Goal: Task Accomplishment & Management: Use online tool/utility

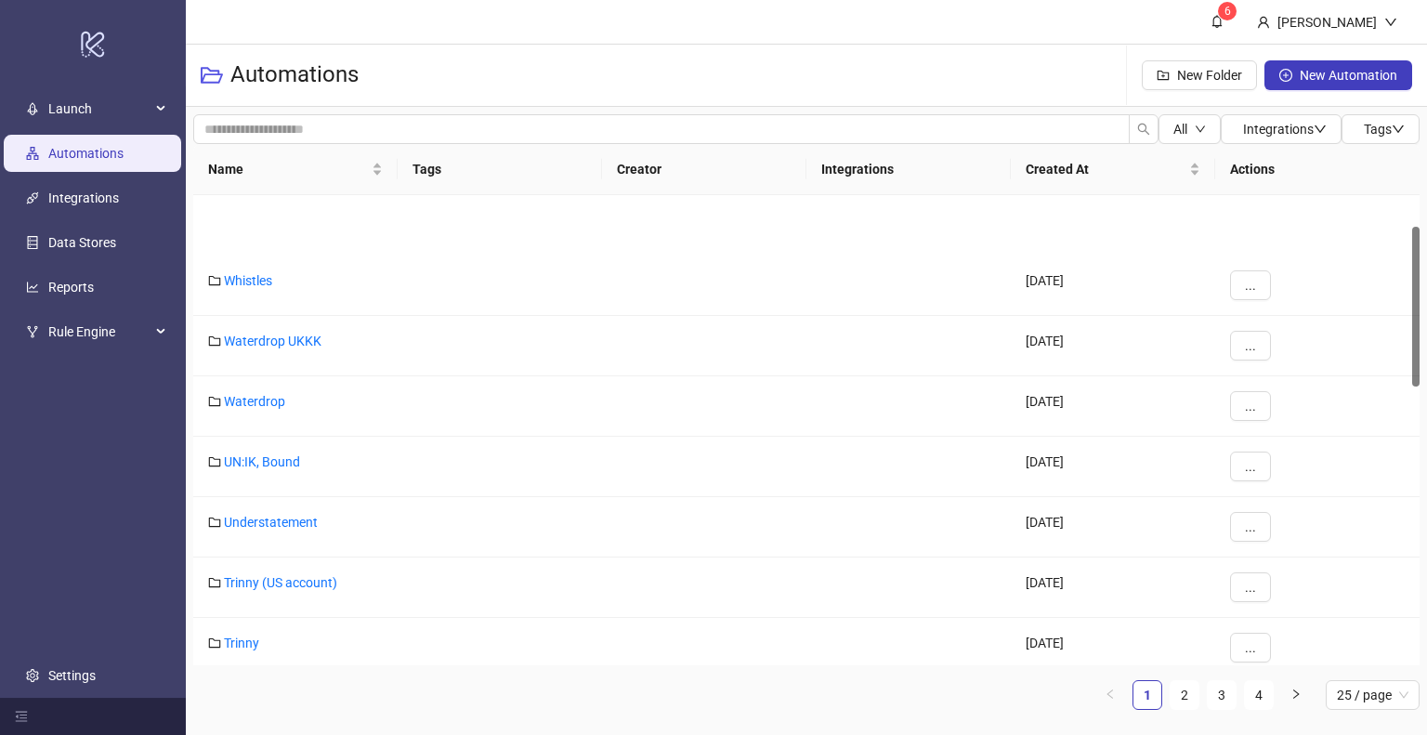
scroll to position [186, 0]
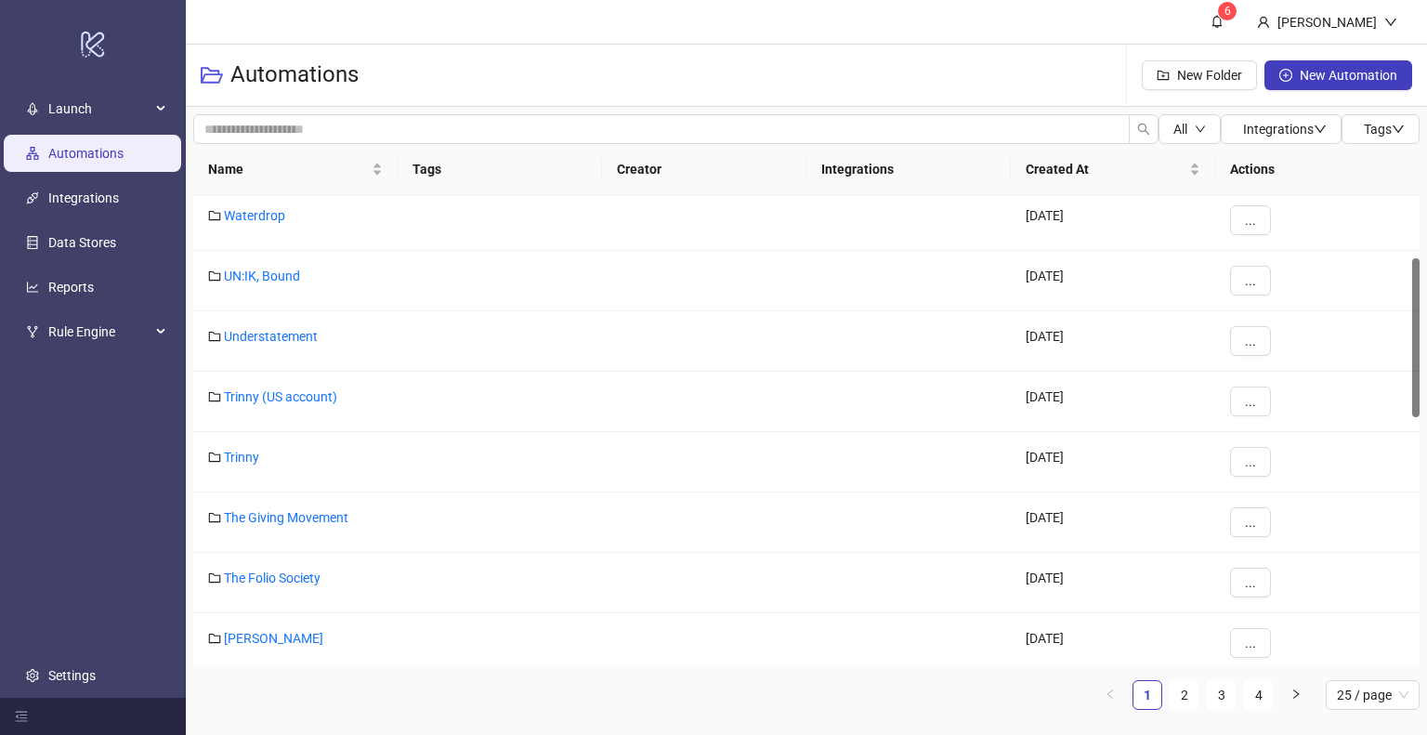
click at [1165, 703] on ul "1 2 3 4 25 / page" at bounding box center [806, 695] width 1226 height 30
drag, startPoint x: 1187, startPoint y: 698, endPoint x: 1094, endPoint y: 671, distance: 96.7
click at [1187, 699] on link "2" at bounding box center [1184, 695] width 28 height 28
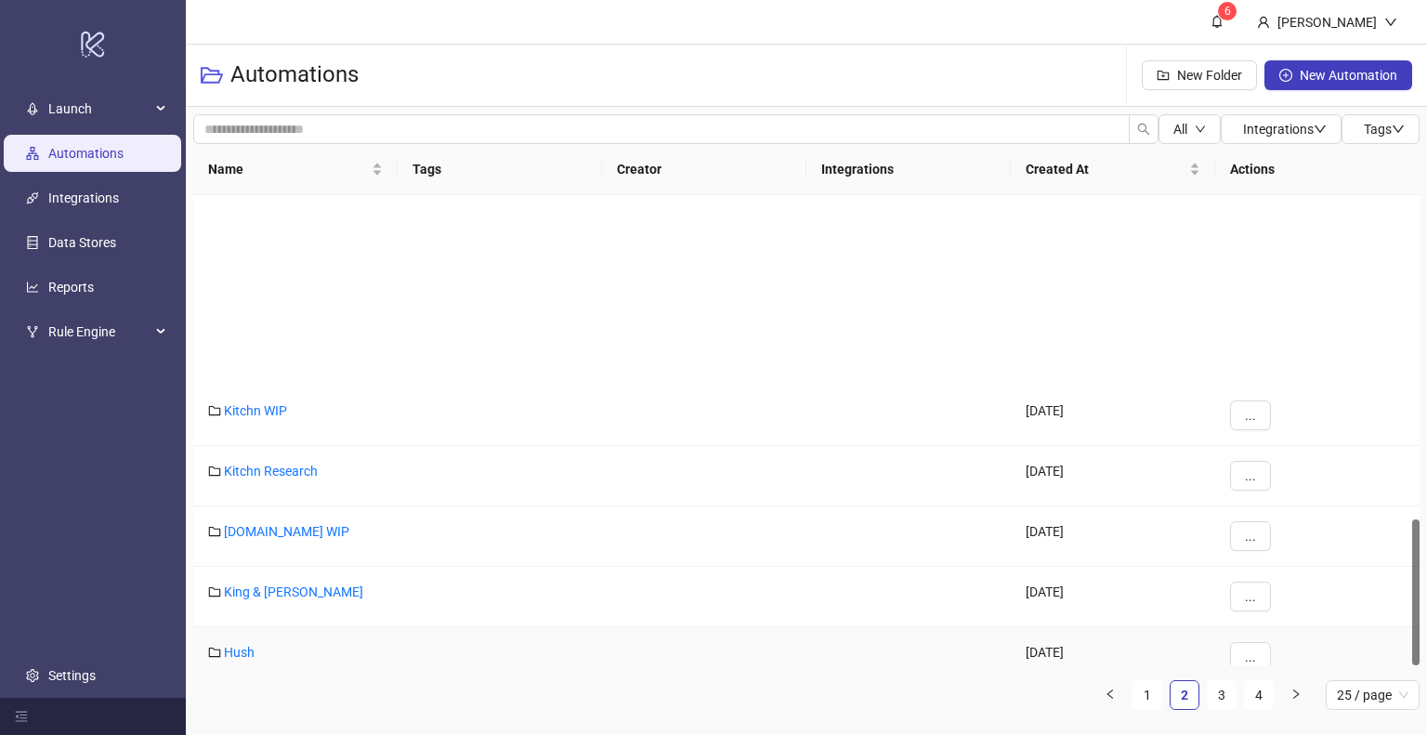
scroll to position [1039, 0]
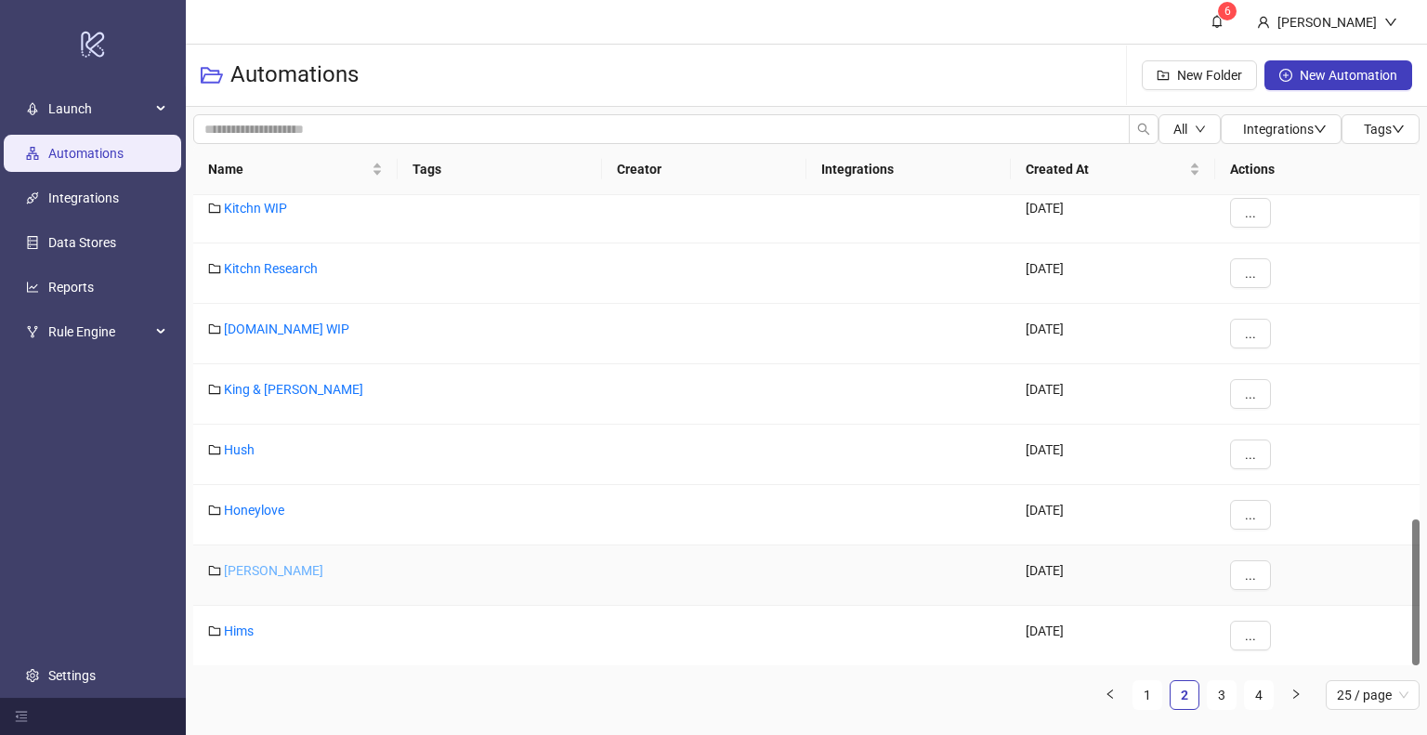
click at [244, 571] on link "[PERSON_NAME]" at bounding box center [273, 570] width 99 height 15
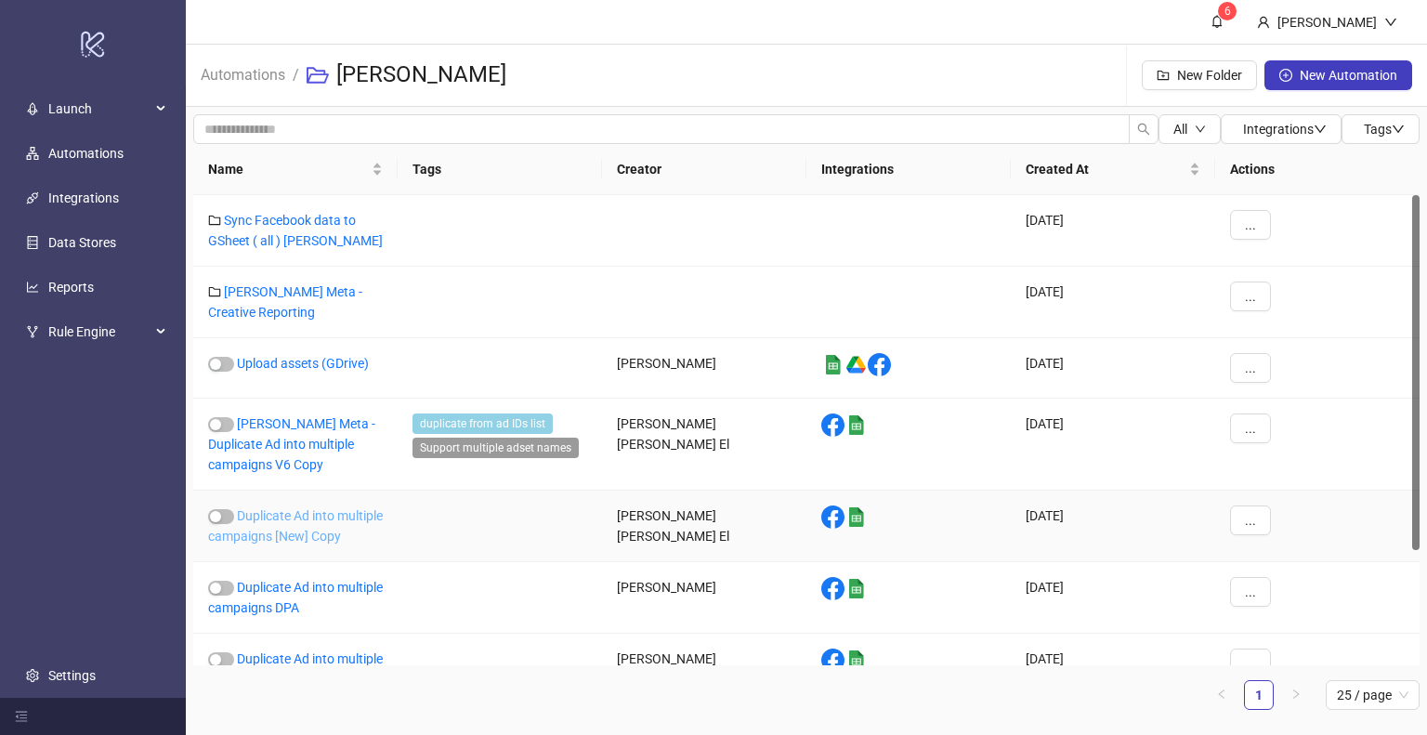
click at [308, 539] on link "Duplicate Ad into multiple campaigns [New] Copy" at bounding box center [295, 525] width 175 height 35
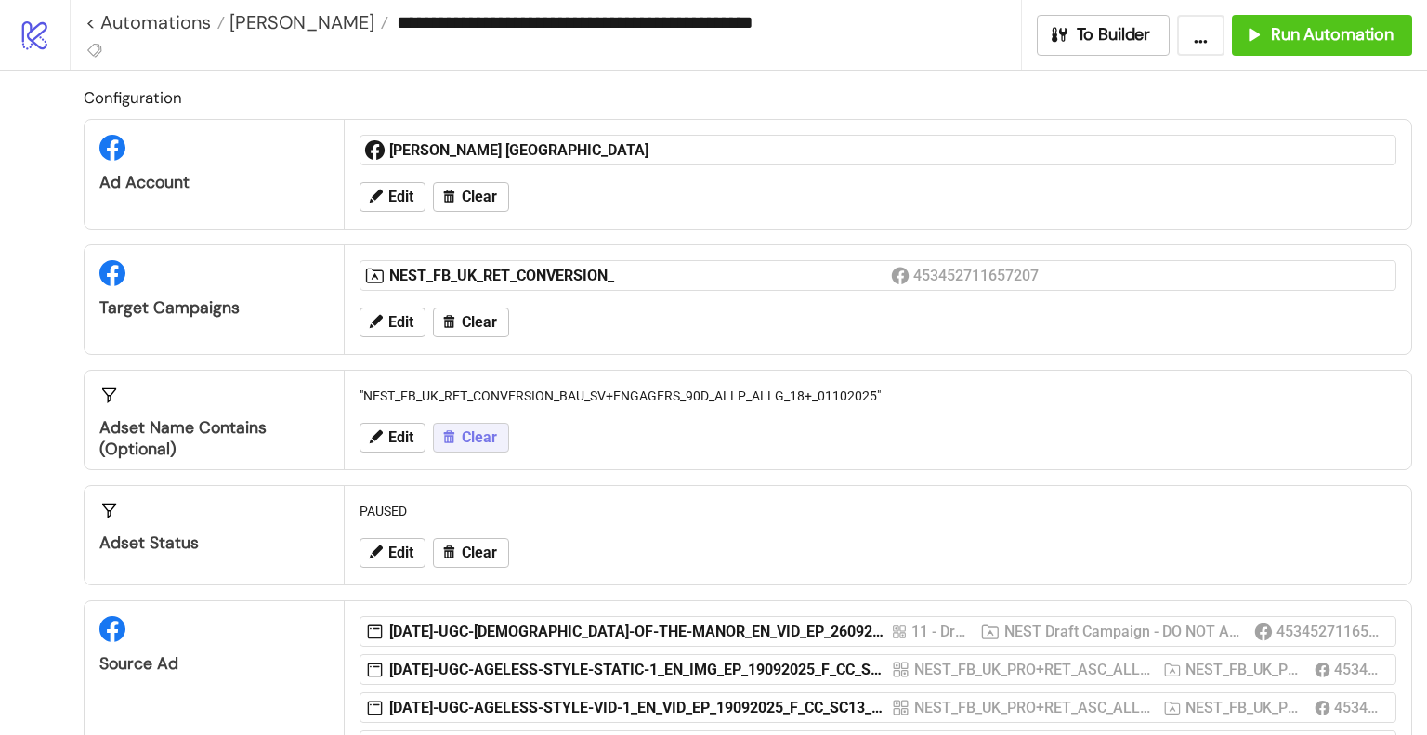
click at [479, 438] on span "Clear" at bounding box center [479, 437] width 35 height 17
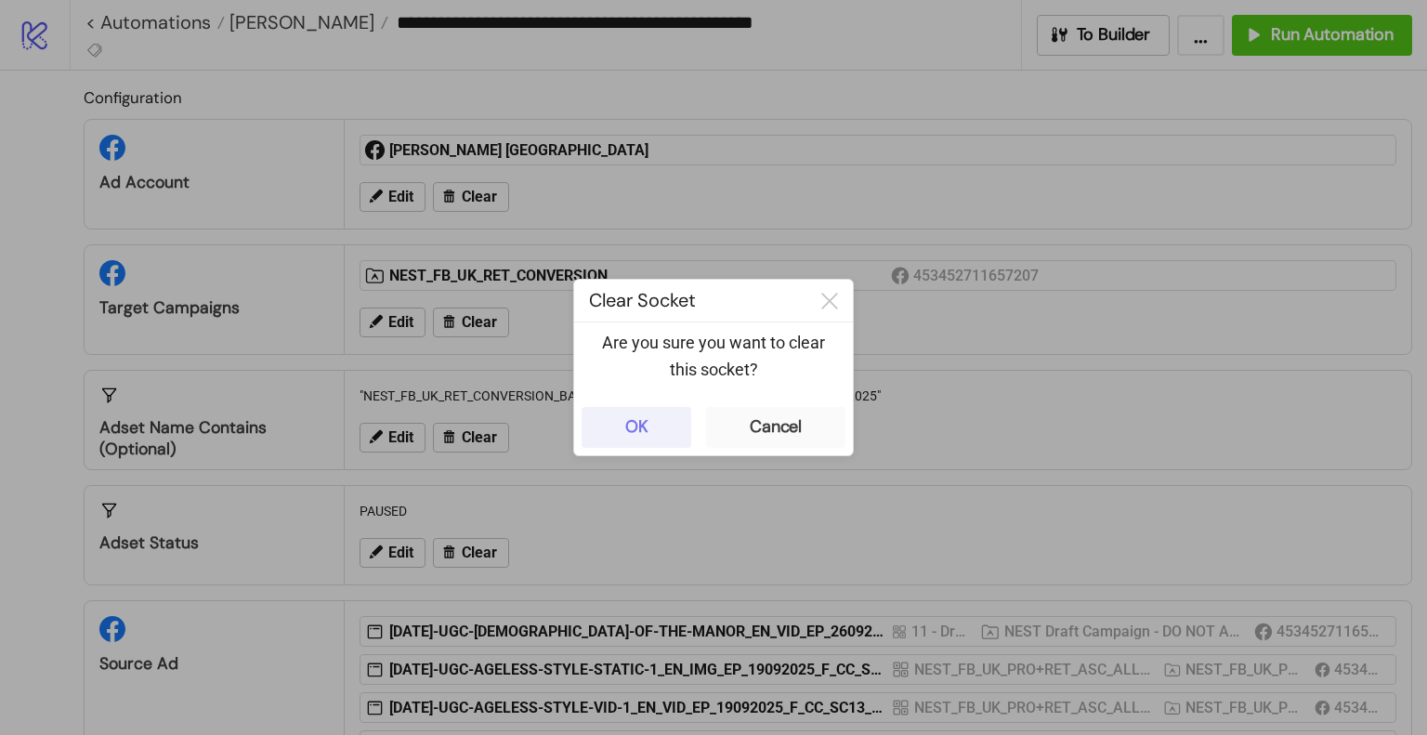
click at [658, 434] on button "OK" at bounding box center [636, 427] width 110 height 41
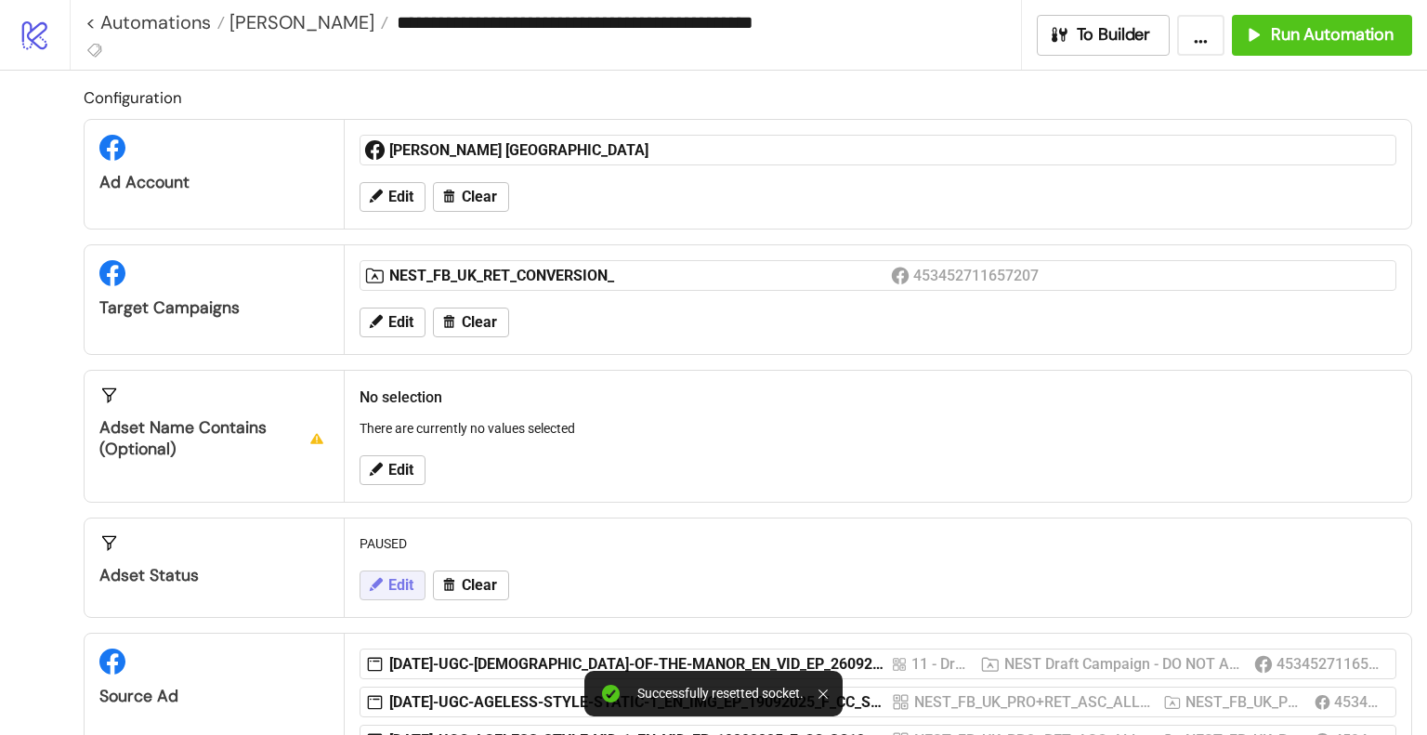
click at [386, 571] on button "Edit" at bounding box center [392, 585] width 66 height 30
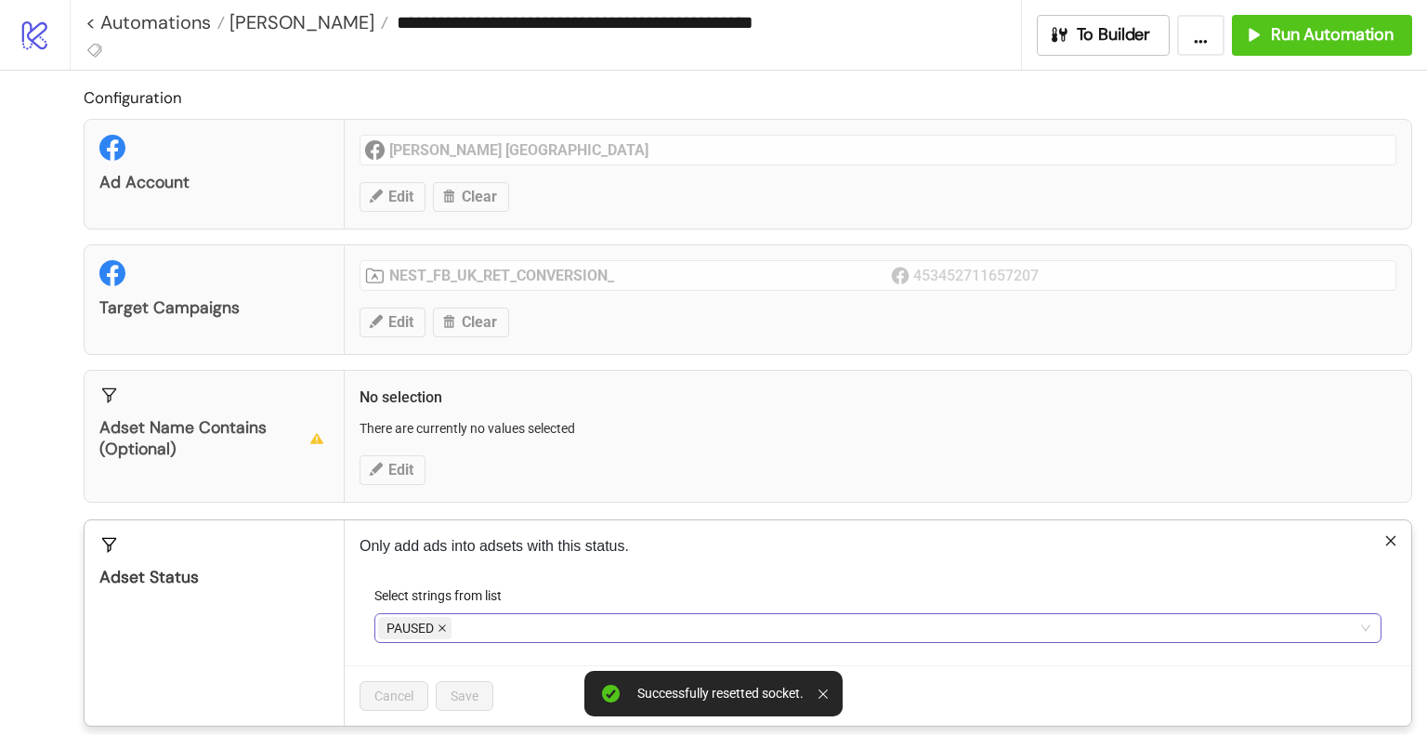
click at [439, 625] on icon "close" at bounding box center [442, 627] width 9 height 9
click at [483, 628] on div at bounding box center [868, 628] width 980 height 26
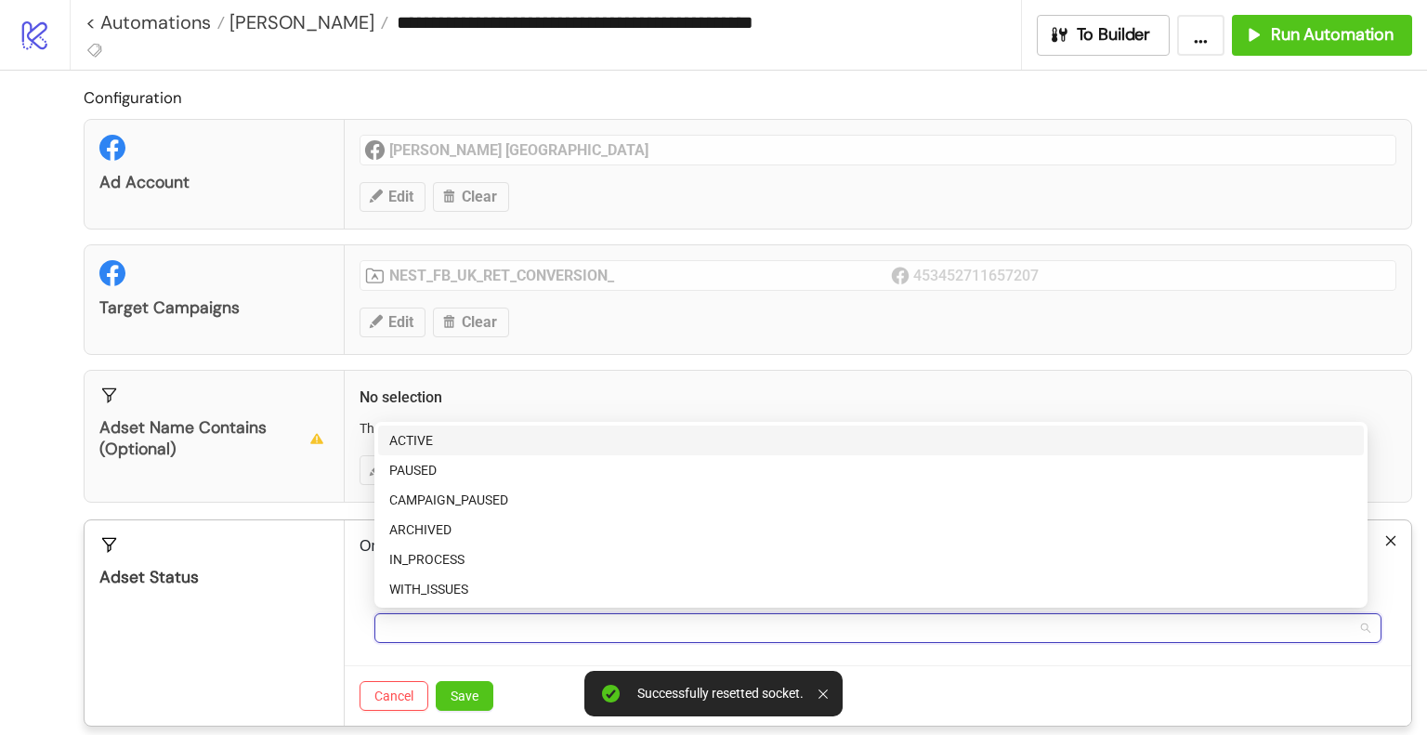
click at [425, 438] on div "ACTIVE" at bounding box center [870, 440] width 963 height 20
click at [464, 697] on span "Save" at bounding box center [465, 695] width 28 height 15
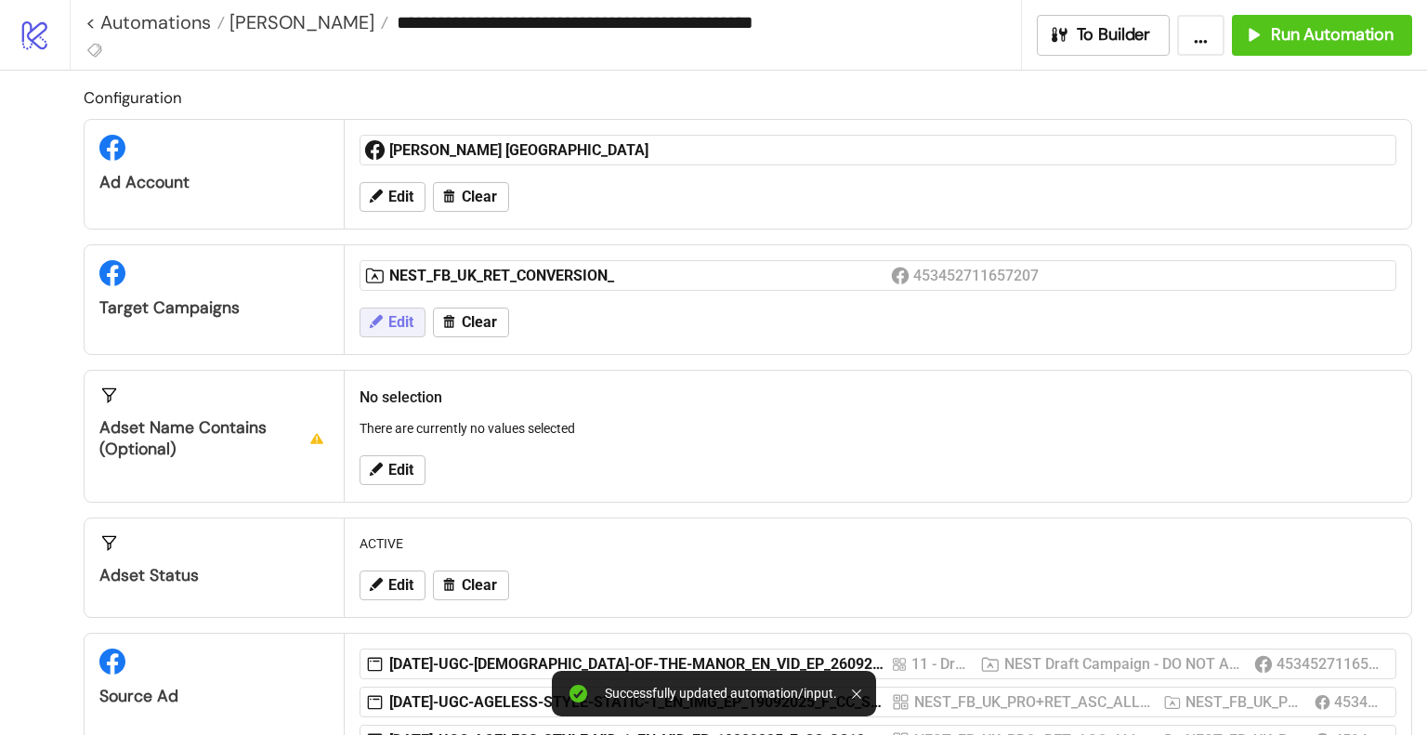
click at [402, 323] on span "Edit" at bounding box center [400, 322] width 25 height 17
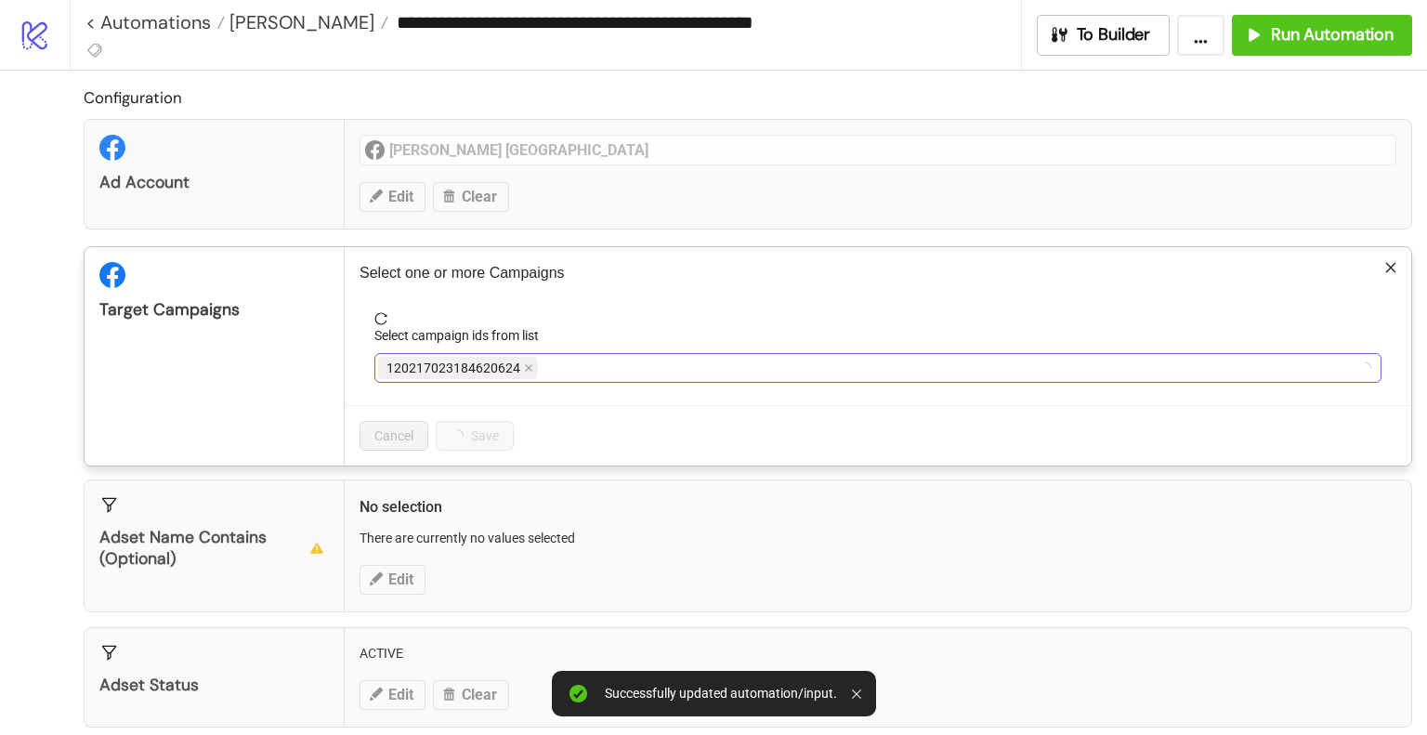
click at [599, 374] on div "120217023184620624" at bounding box center [868, 368] width 980 height 26
click at [661, 371] on div "NEST_FB_UK_RET_CONVERSION_" at bounding box center [868, 368] width 980 height 26
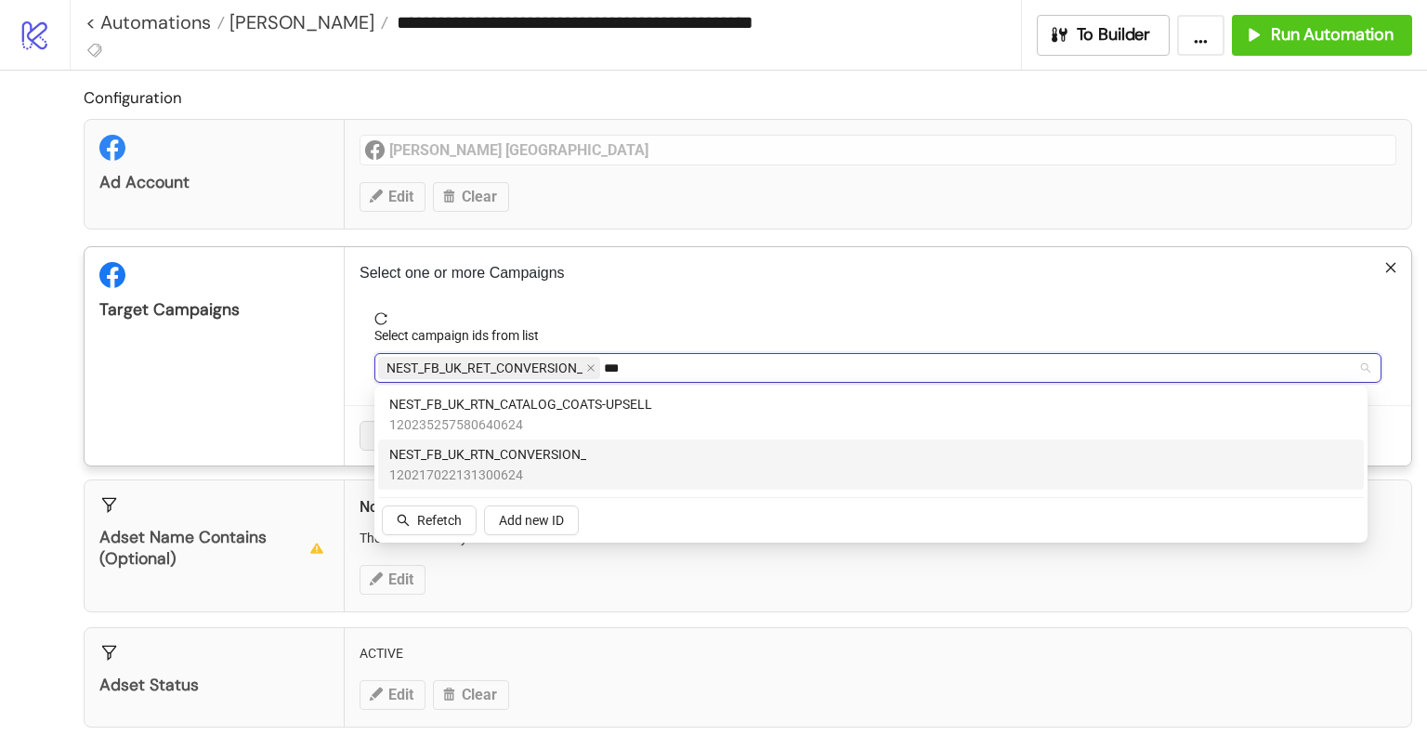
click at [565, 455] on span "NEST_FB_UK_RTN_CONVERSION_" at bounding box center [487, 454] width 197 height 20
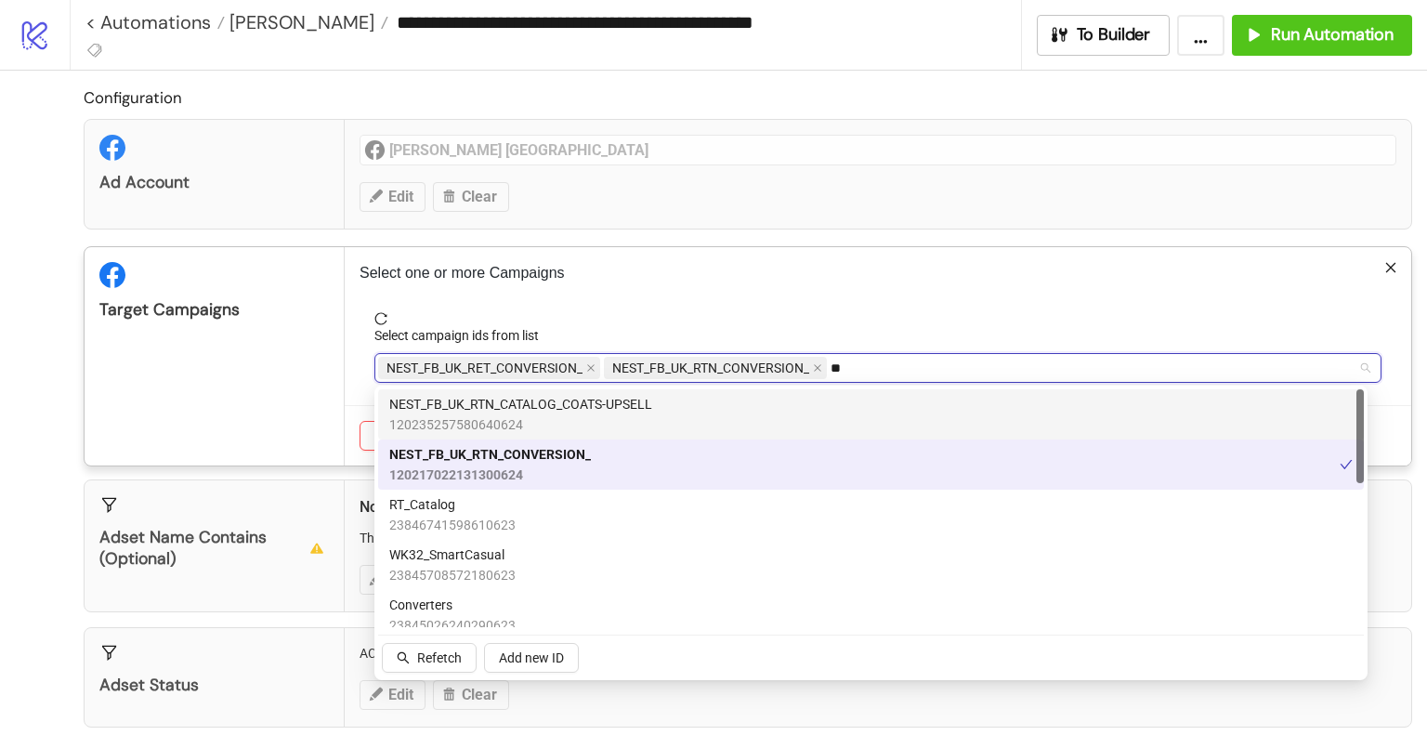
type input "*"
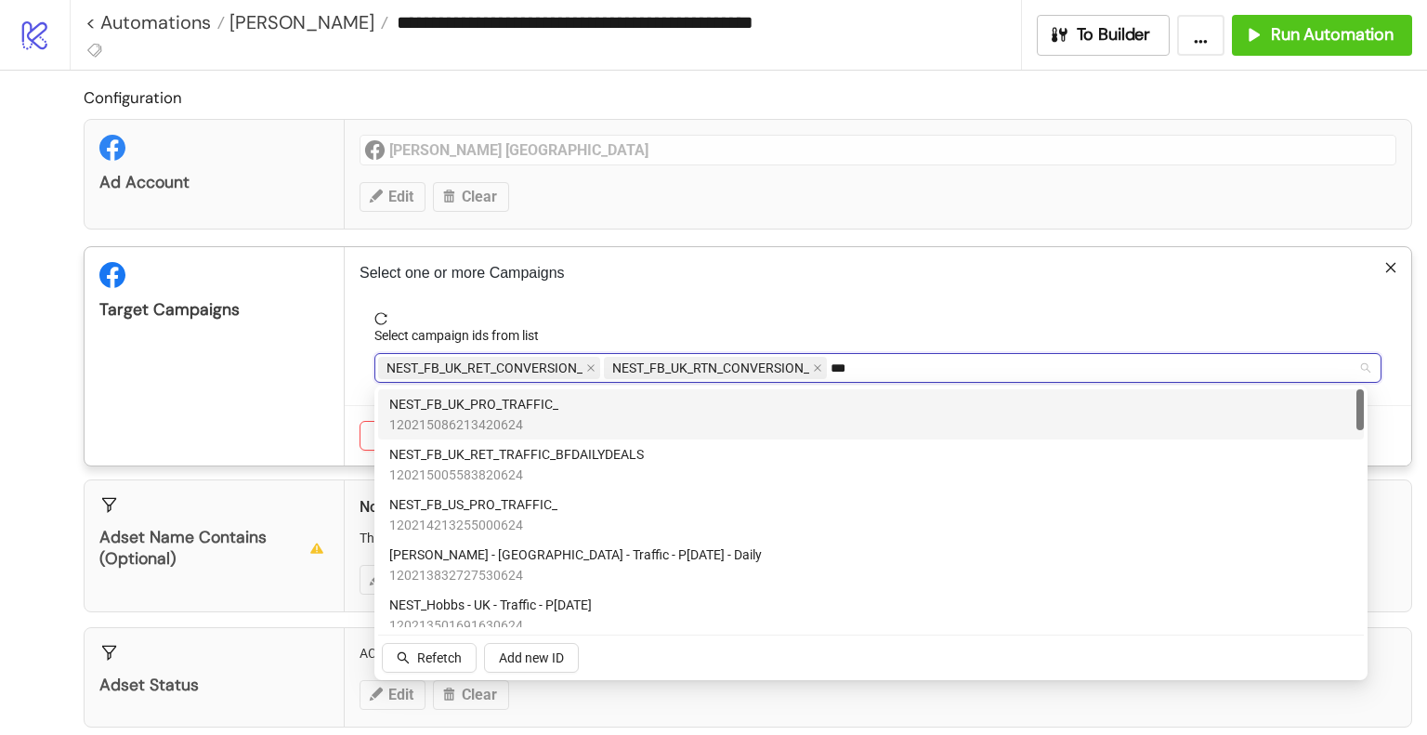
type input "****"
click at [660, 412] on div "NEST_FB_UK_PRO_TRAFFIC_ 120215086213420624" at bounding box center [870, 414] width 963 height 41
click at [294, 411] on div "Target Campaigns" at bounding box center [215, 356] width 260 height 218
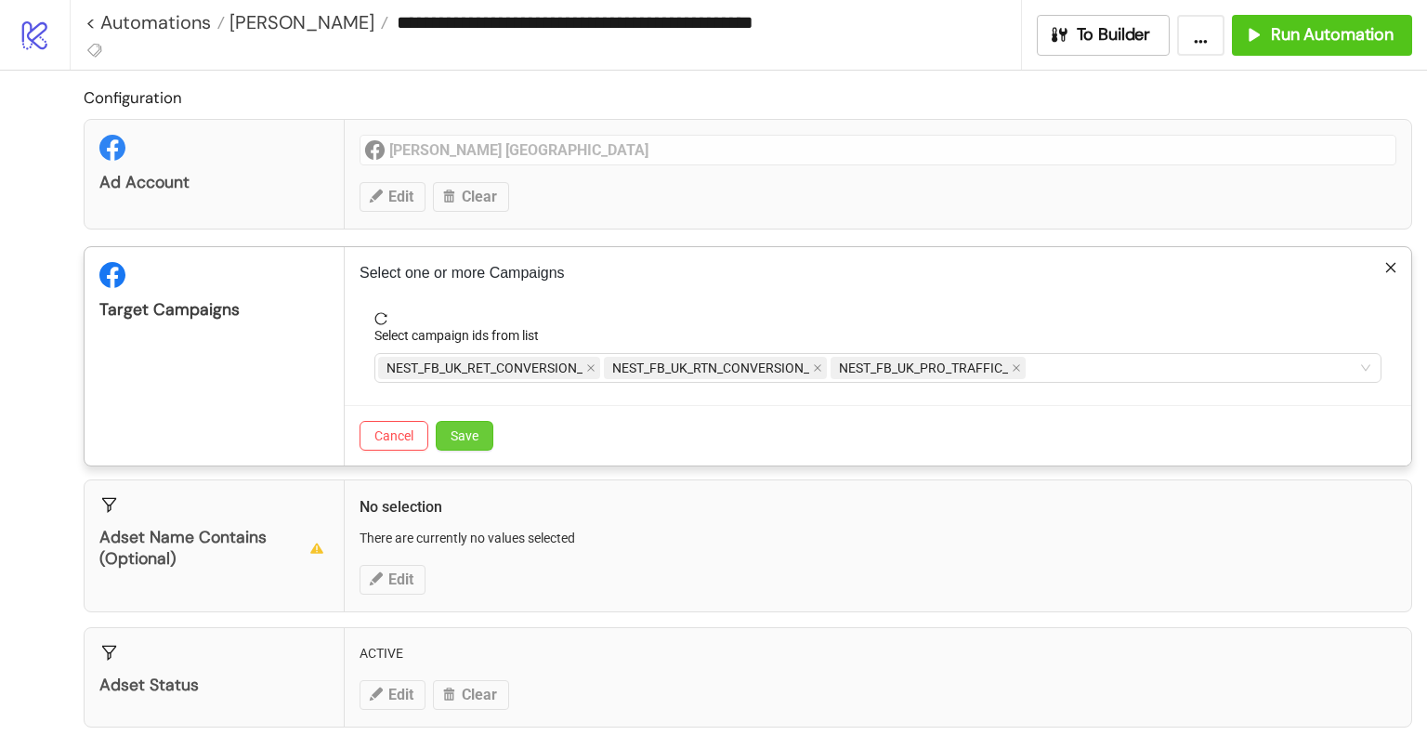
click at [471, 434] on span "Save" at bounding box center [465, 435] width 28 height 15
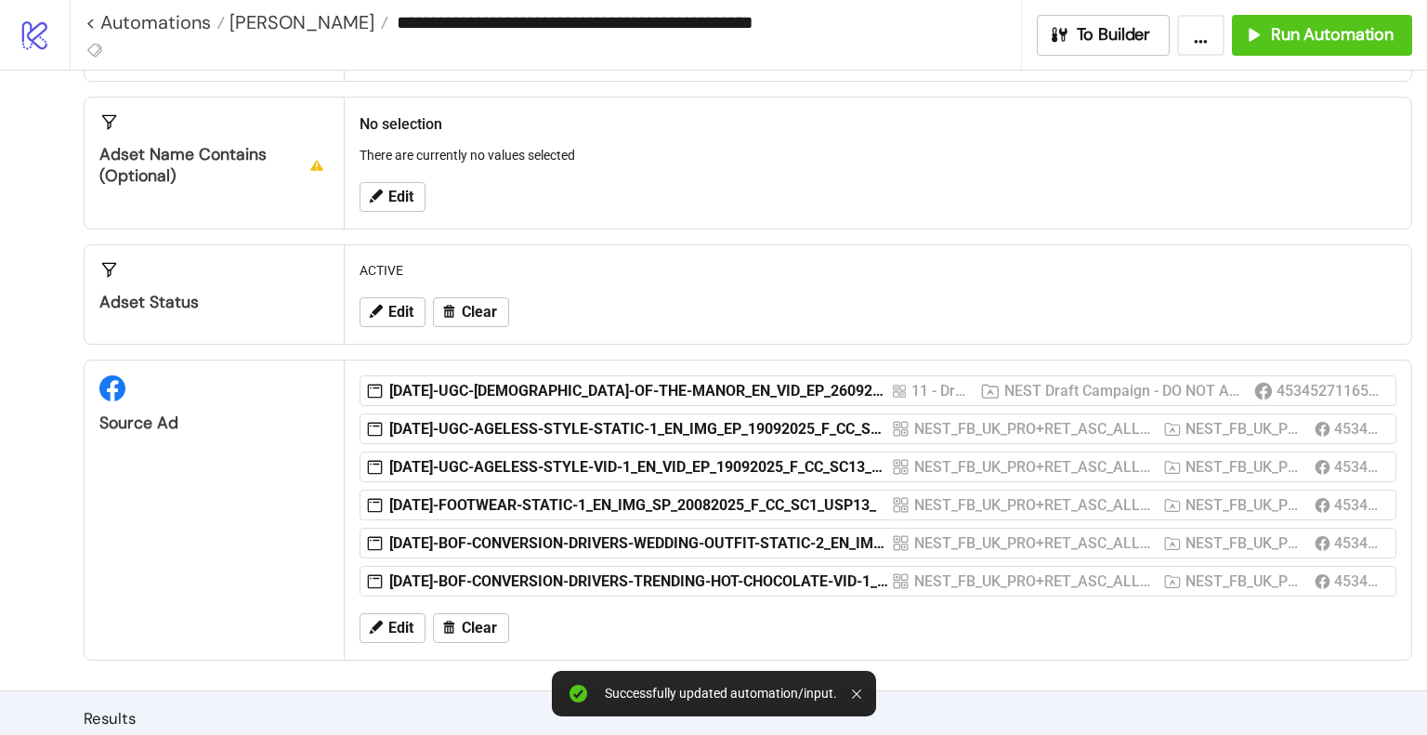
scroll to position [356, 0]
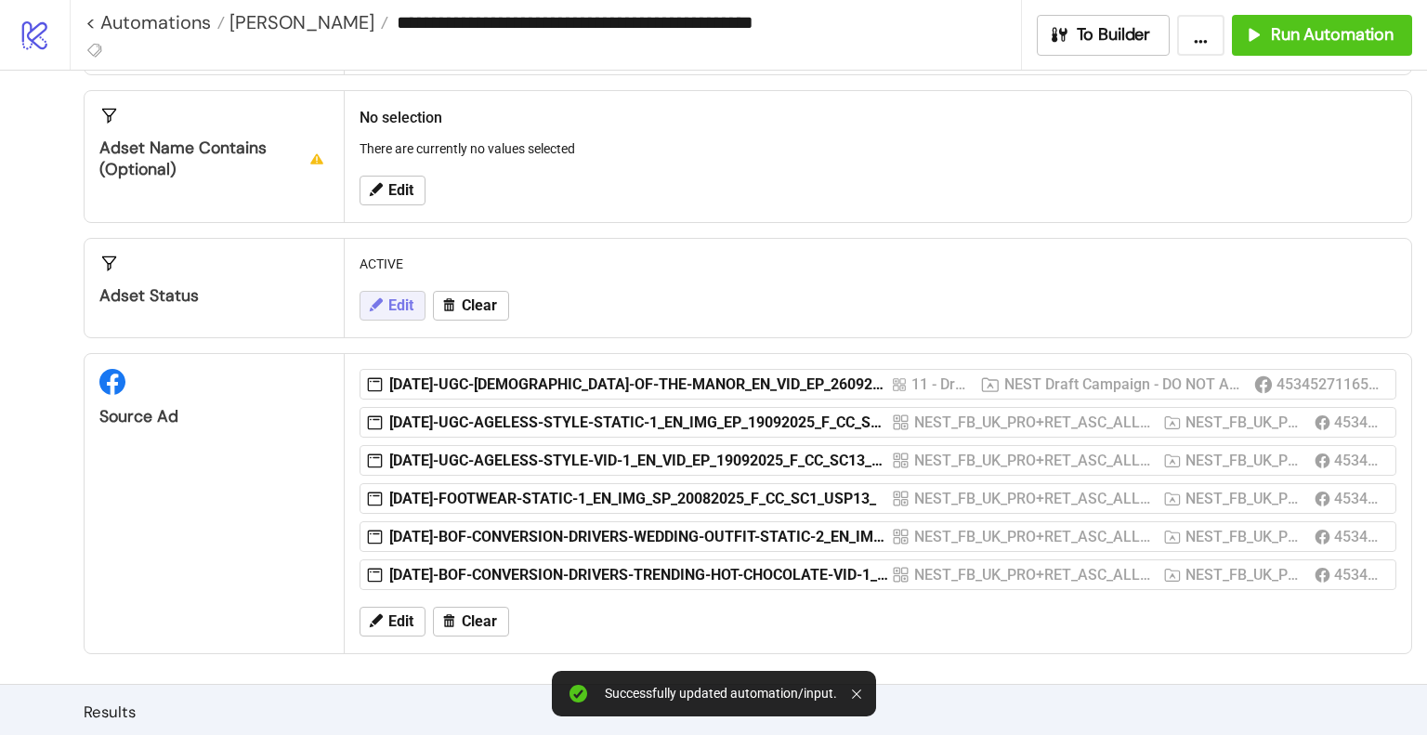
click at [392, 301] on span "Edit" at bounding box center [400, 305] width 25 height 17
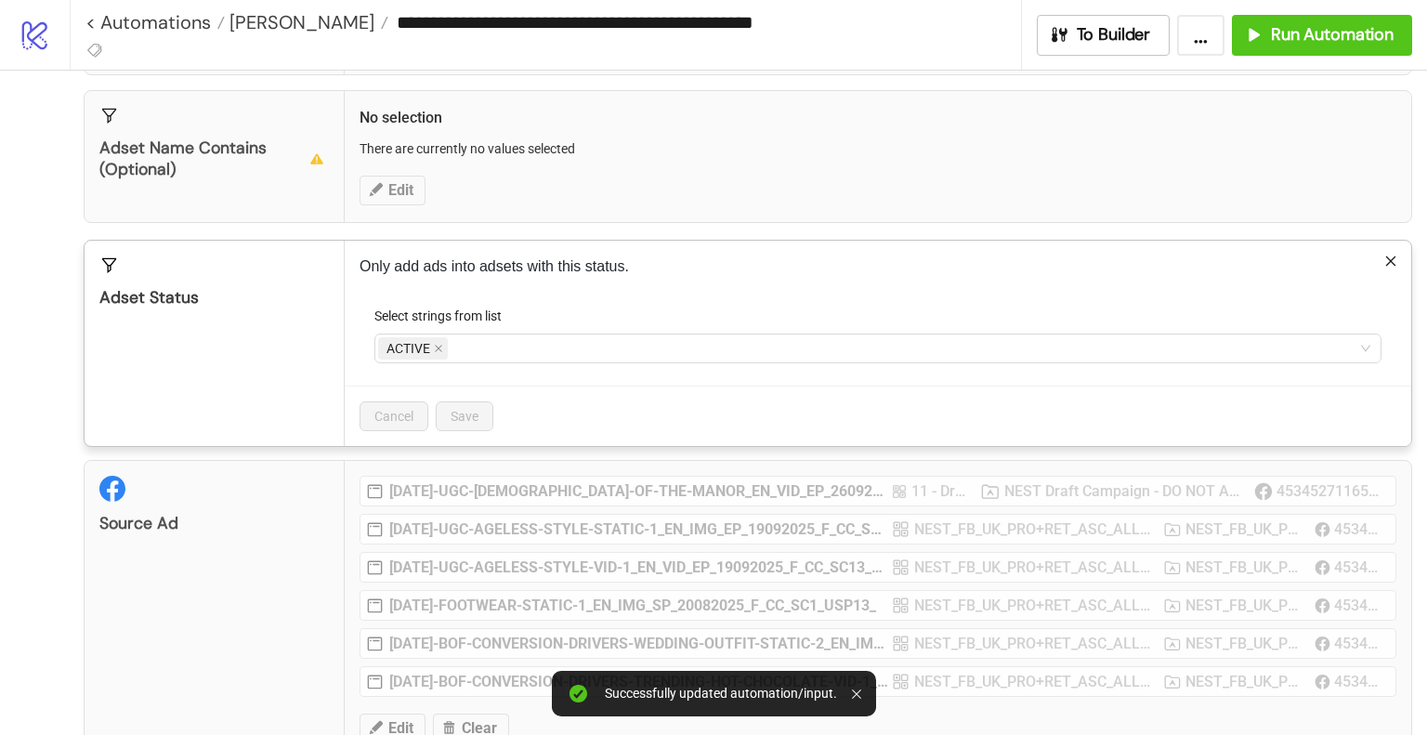
click at [1386, 259] on icon "close" at bounding box center [1391, 261] width 10 height 10
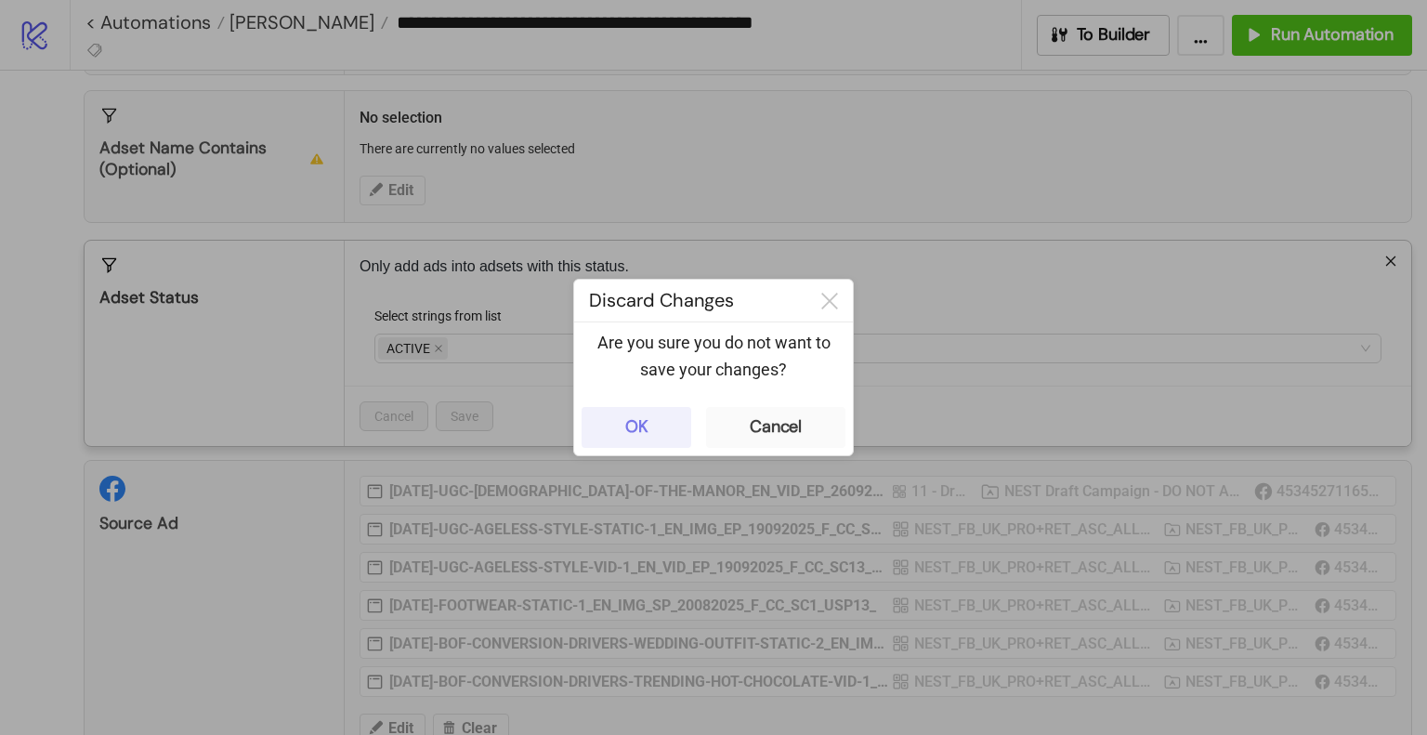
click at [669, 412] on button "OK" at bounding box center [636, 427] width 110 height 41
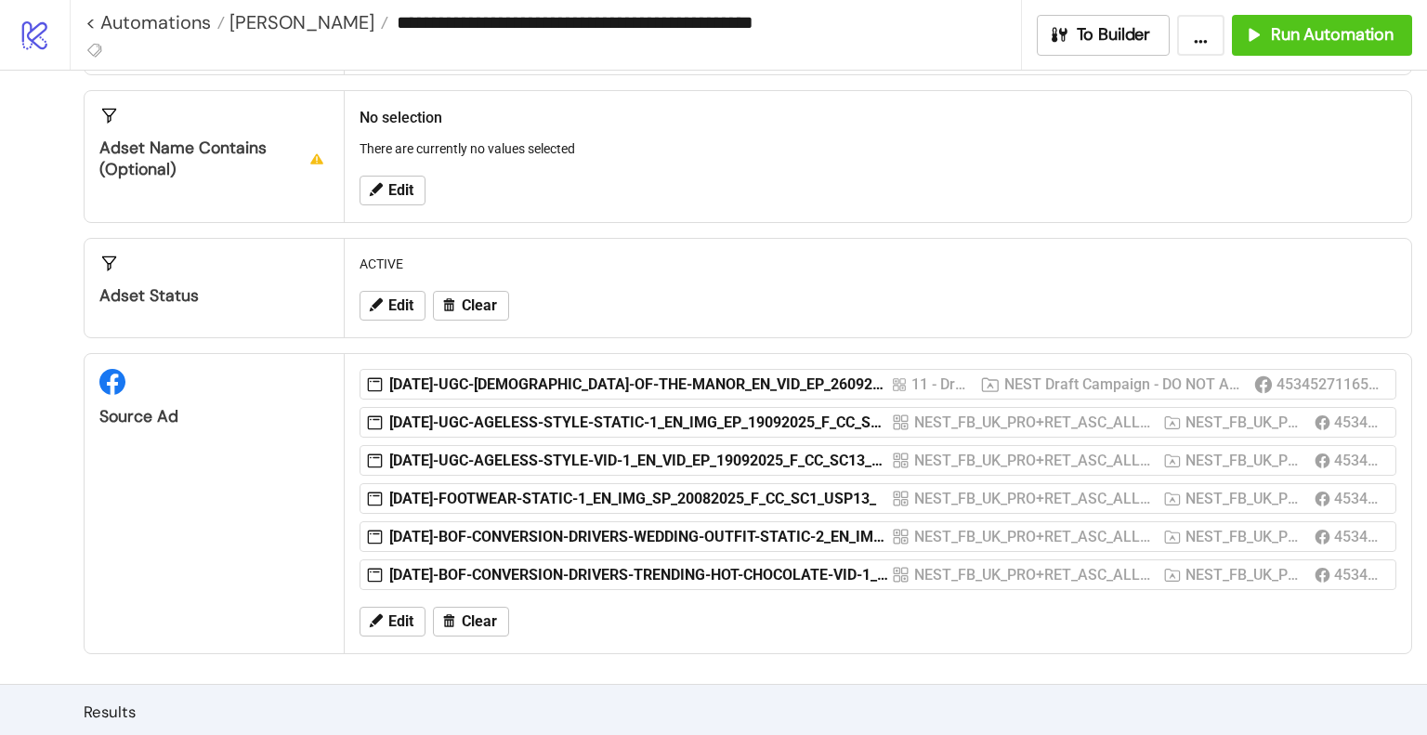
click at [410, 171] on div "Edit" at bounding box center [878, 190] width 1052 height 48
click at [400, 176] on button "Edit" at bounding box center [392, 191] width 66 height 30
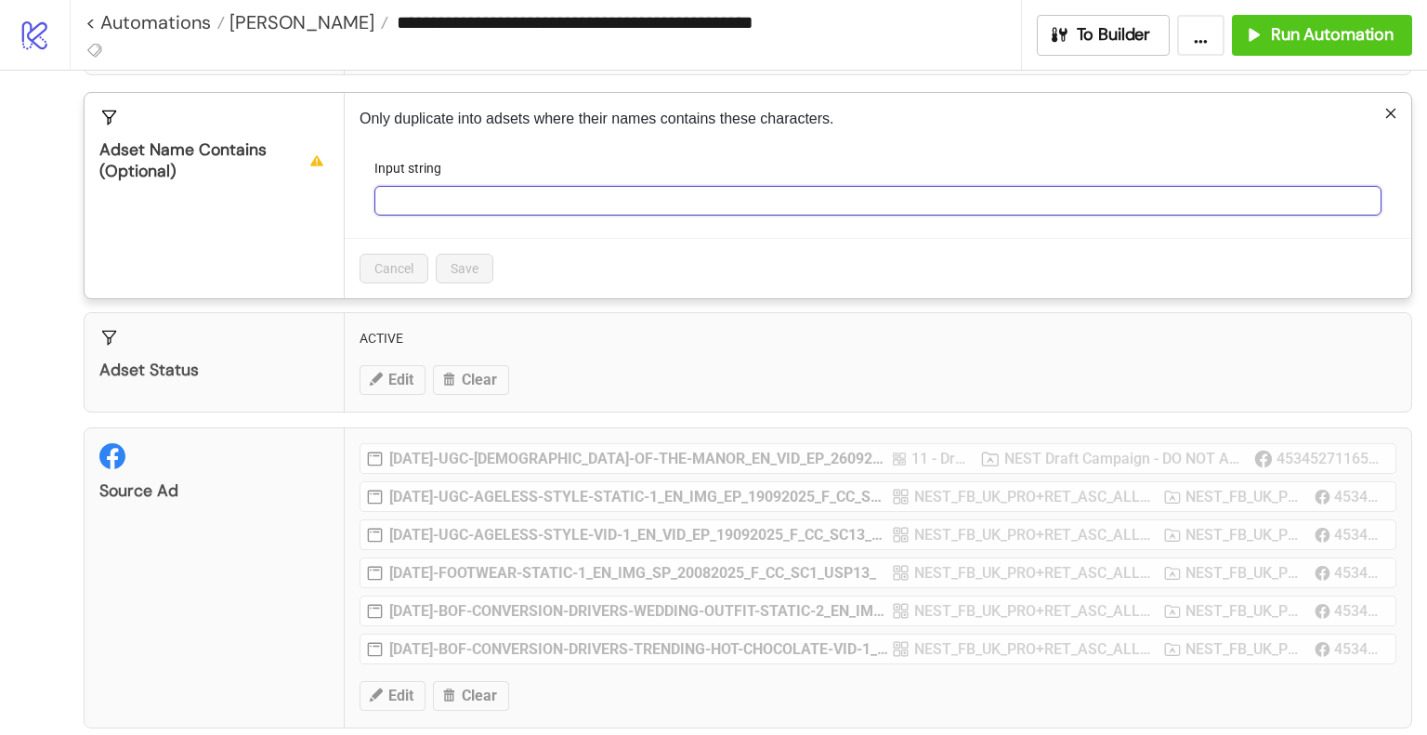
click at [429, 194] on input "Input string" at bounding box center [877, 201] width 1007 height 30
type input "****"
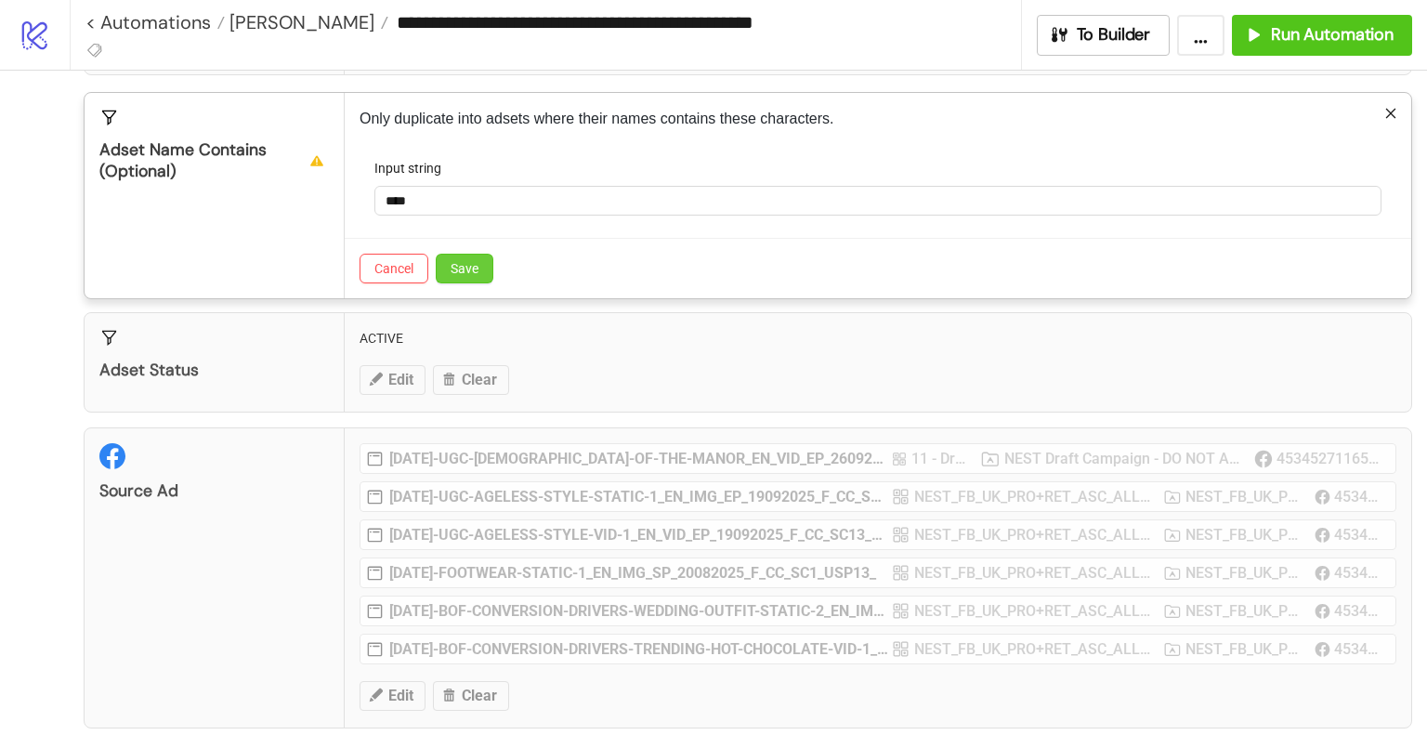
click at [486, 260] on button "Save" at bounding box center [465, 269] width 58 height 30
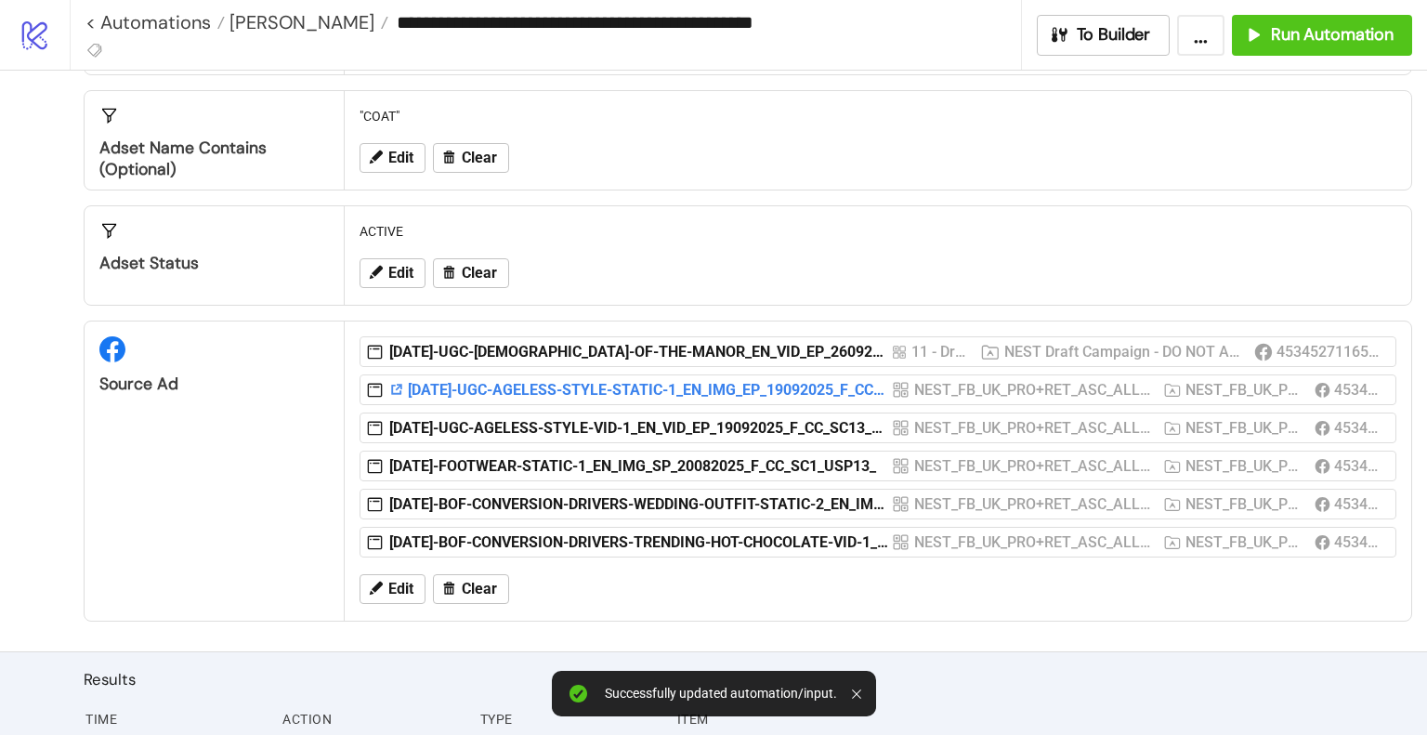
scroll to position [582, 0]
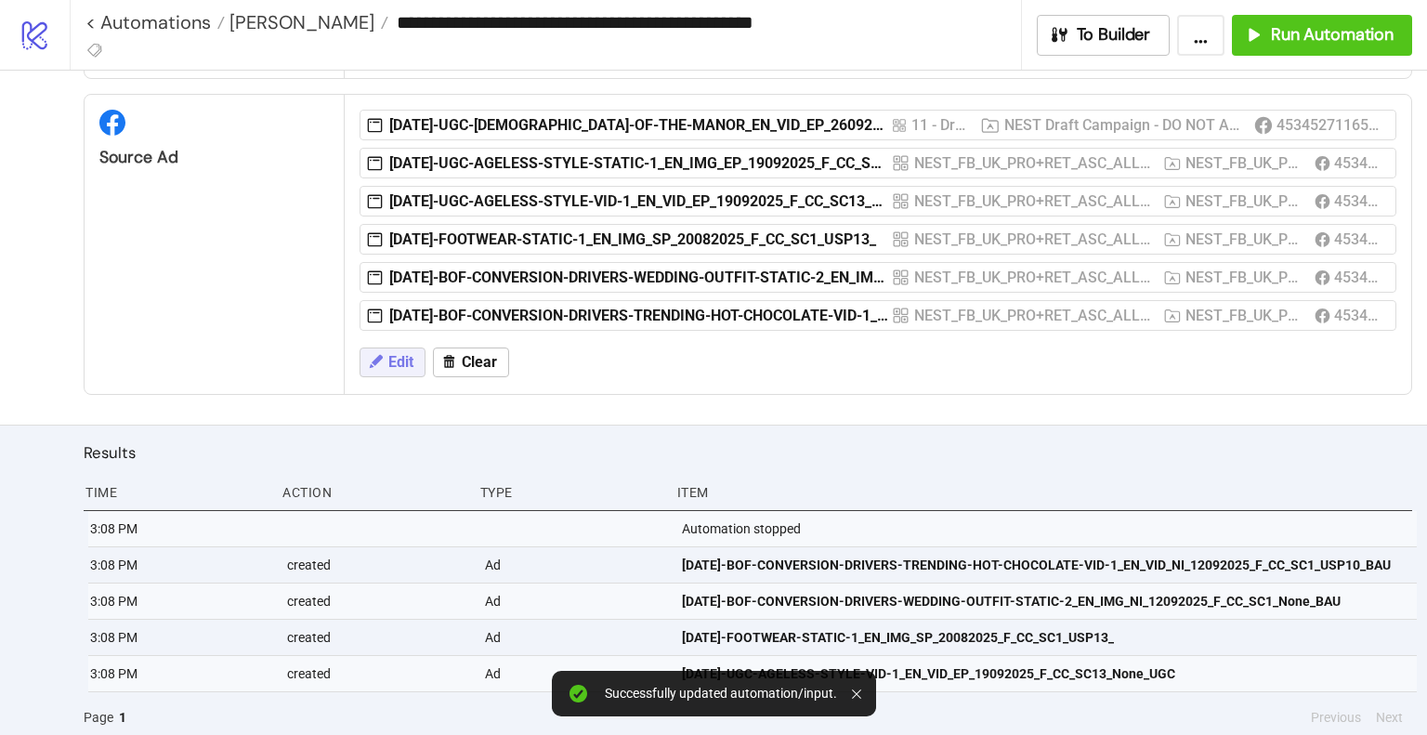
click at [385, 351] on button "Edit" at bounding box center [392, 362] width 66 height 30
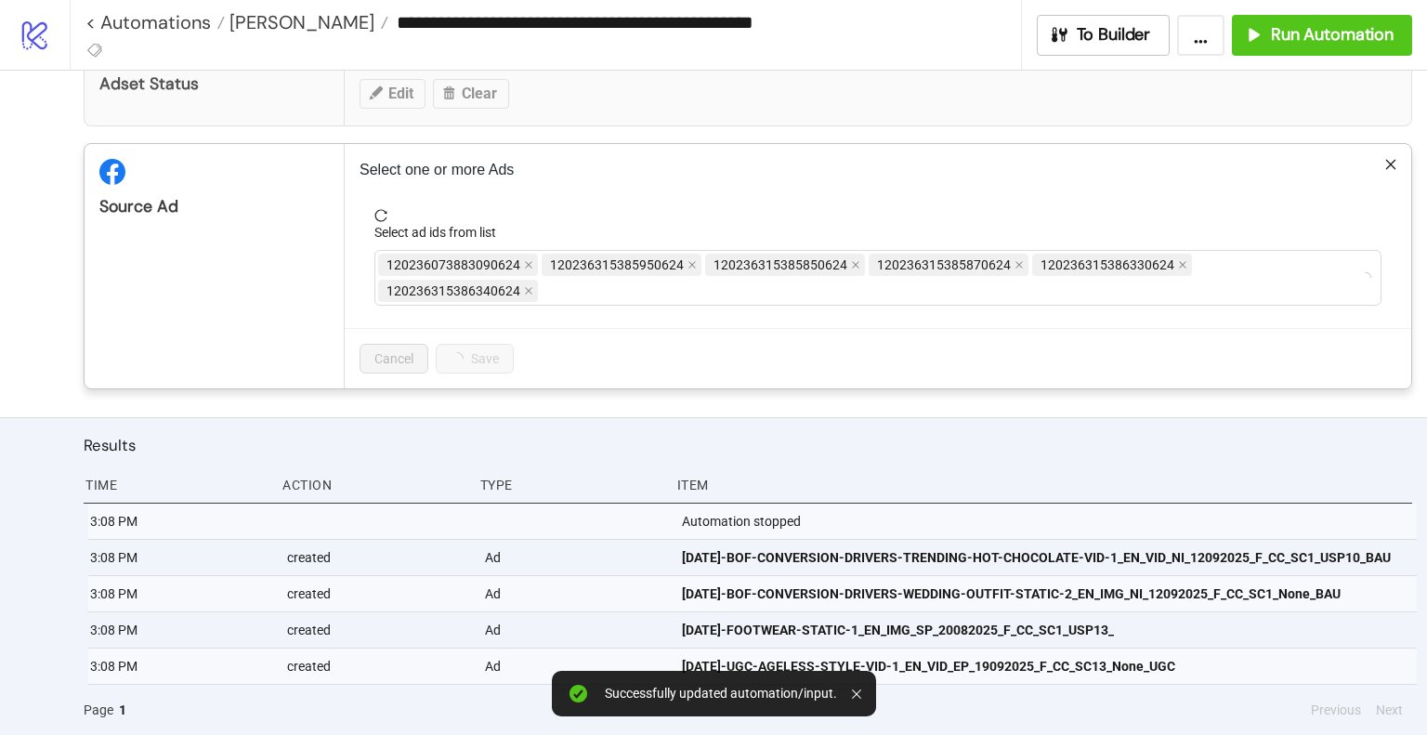
scroll to position [529, 0]
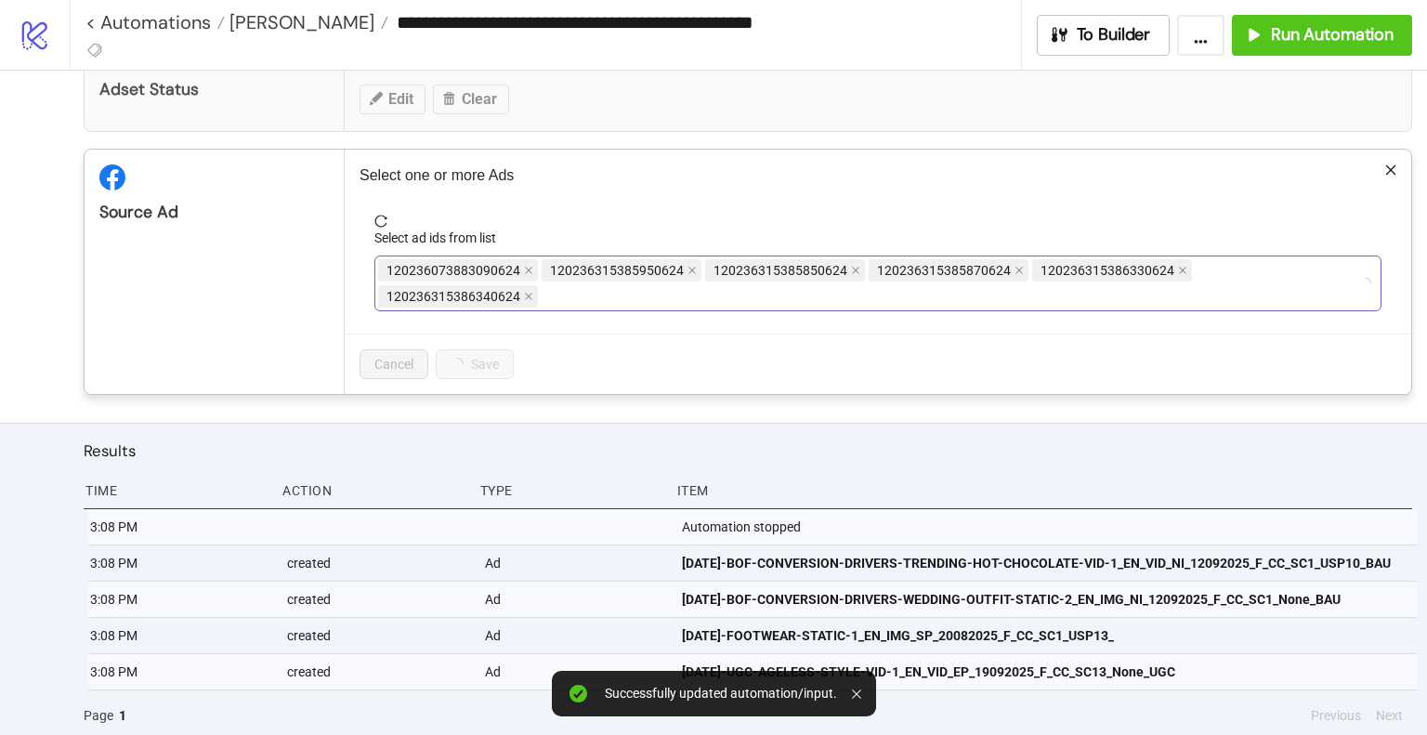
click at [753, 300] on div "120236073883090624 120236315385950624 120236315385850624 120236315385870624 120…" at bounding box center [868, 283] width 980 height 52
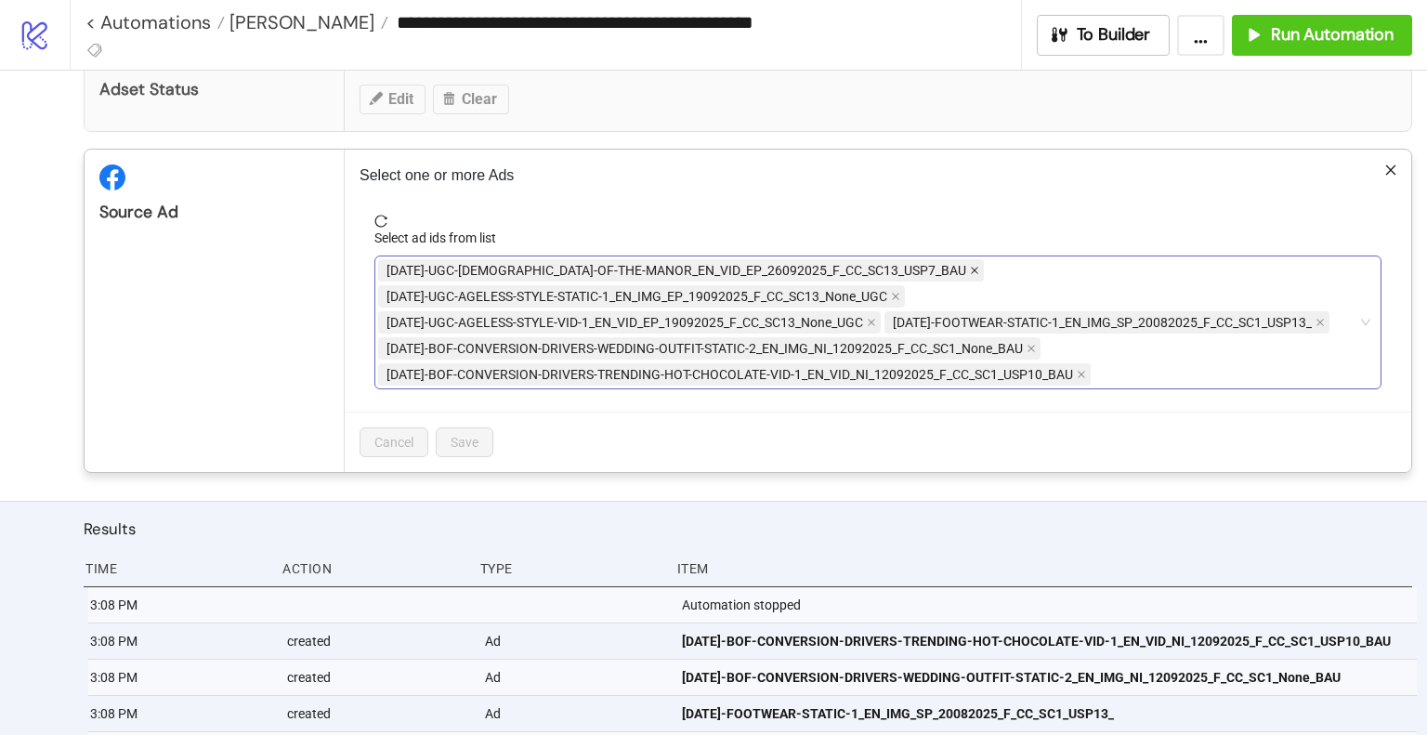
click at [970, 268] on icon "close" at bounding box center [974, 270] width 9 height 9
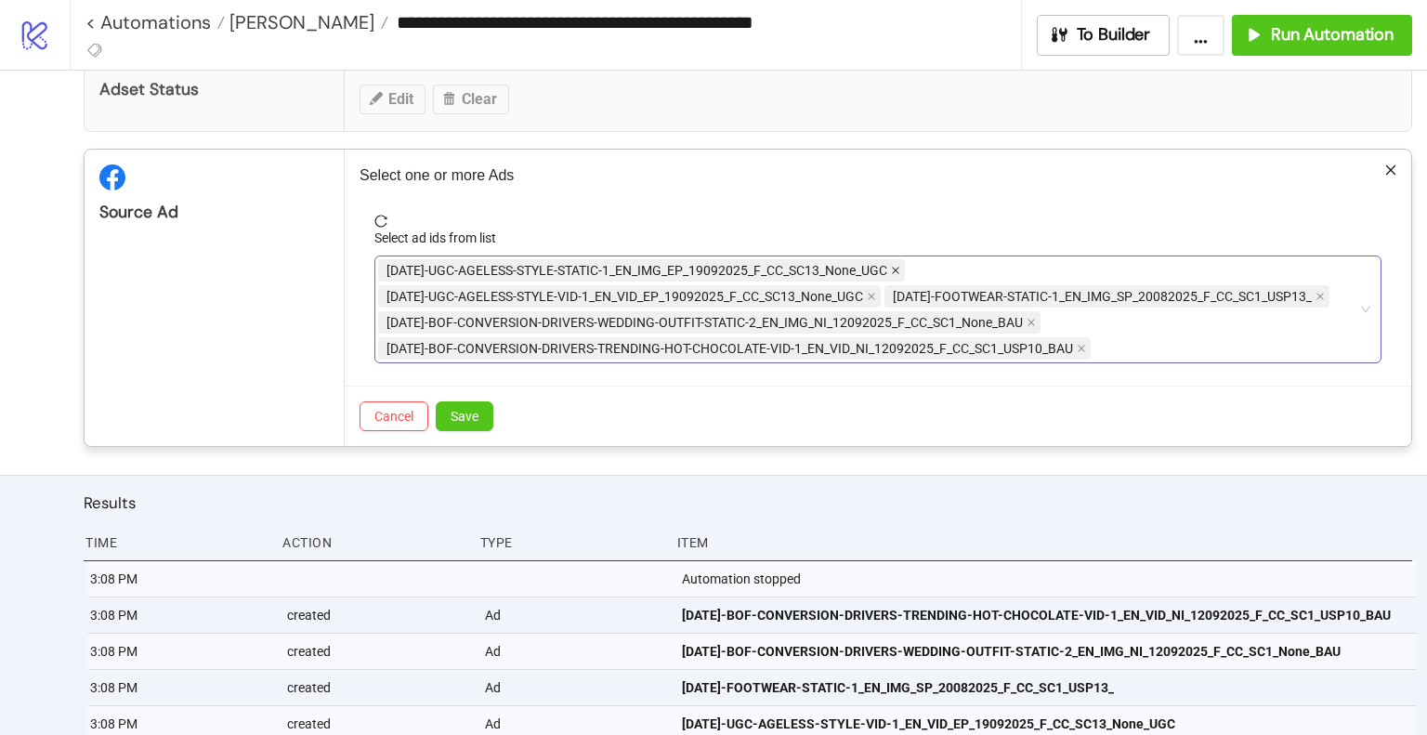
click at [900, 260] on span at bounding box center [895, 270] width 9 height 20
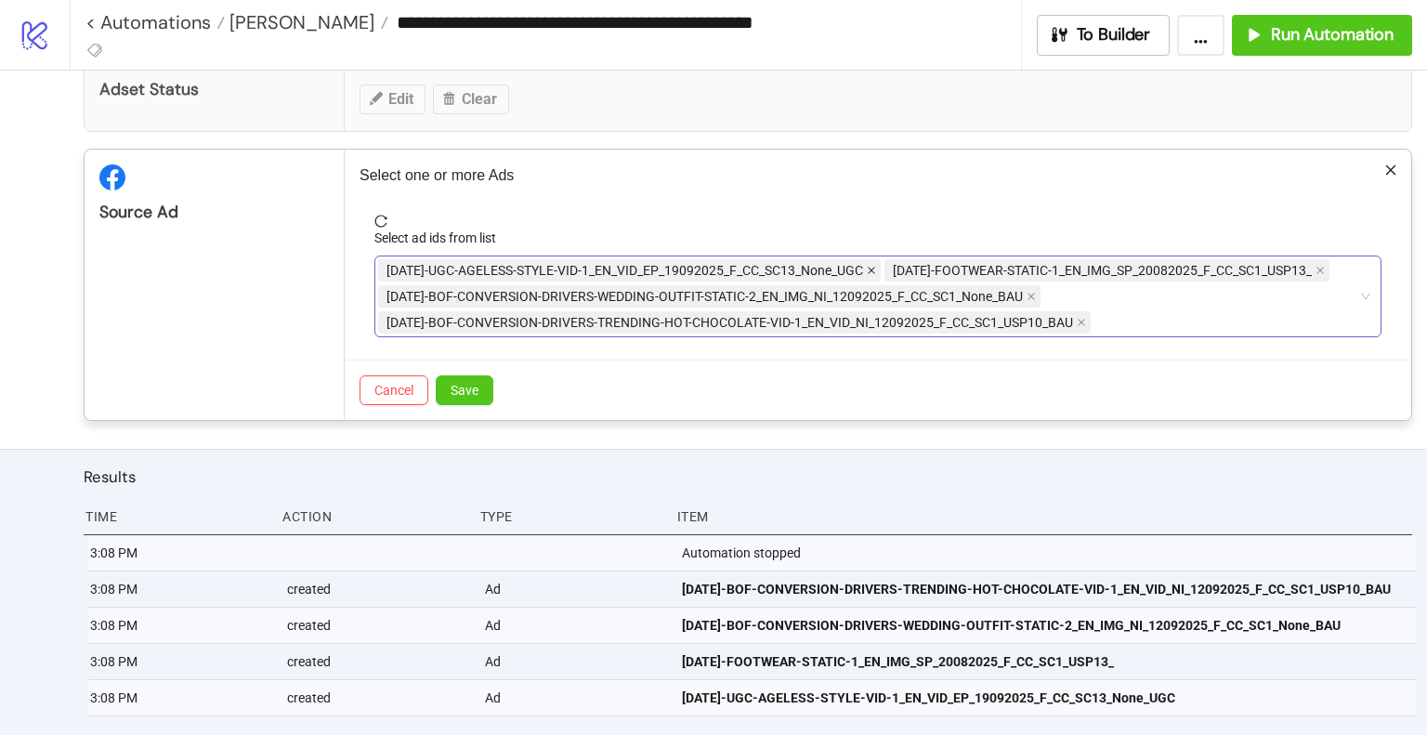
click at [869, 268] on icon "close" at bounding box center [871, 271] width 7 height 7
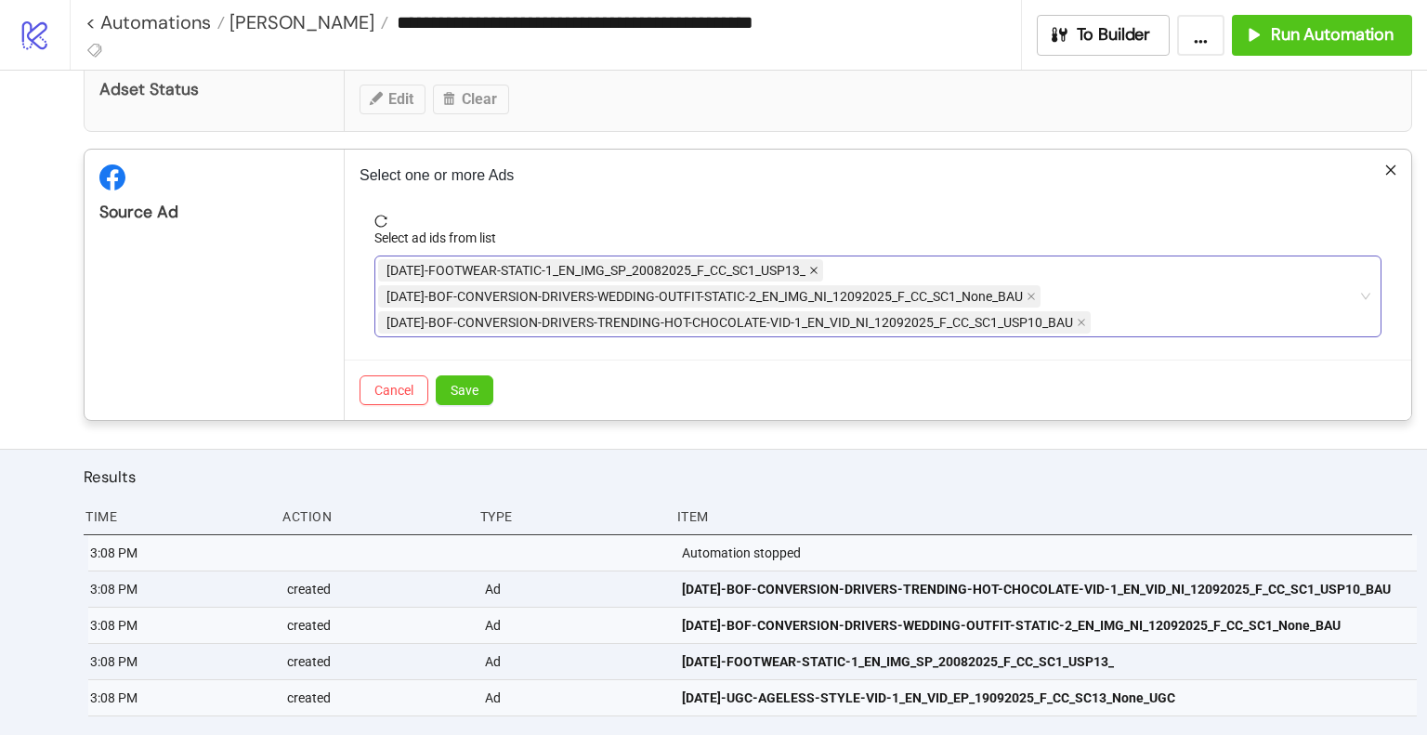
click at [814, 267] on icon "close" at bounding box center [813, 270] width 9 height 9
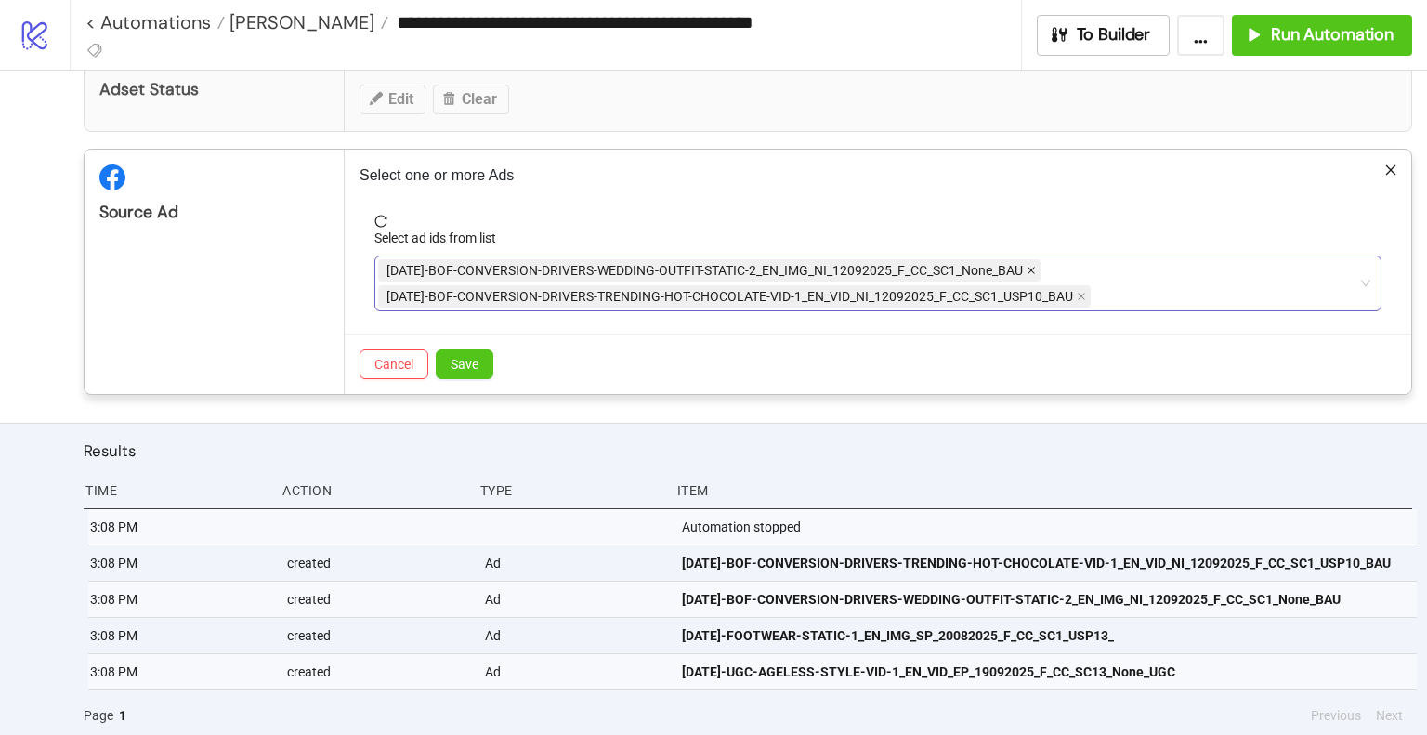
click at [1030, 268] on icon "close" at bounding box center [1030, 271] width 7 height 7
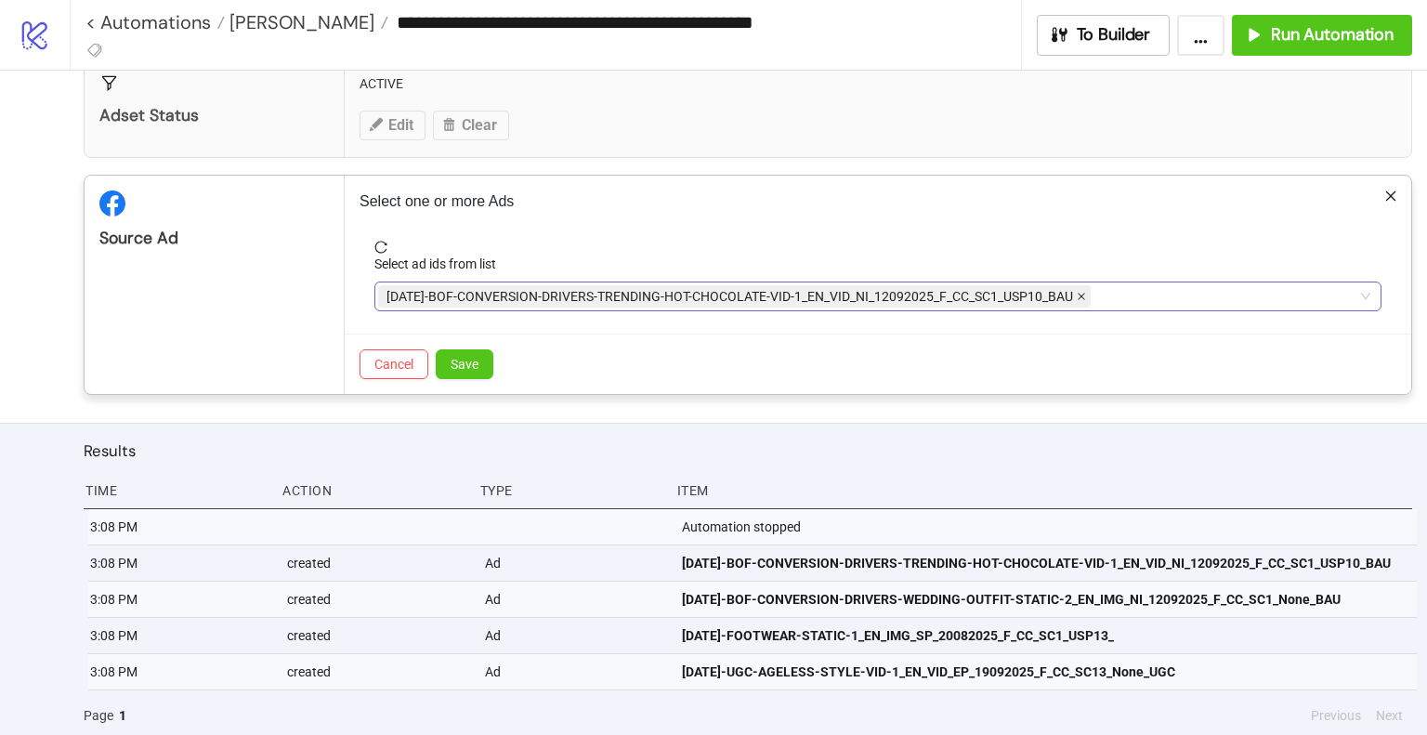
click at [1078, 294] on icon "close" at bounding box center [1081, 297] width 7 height 7
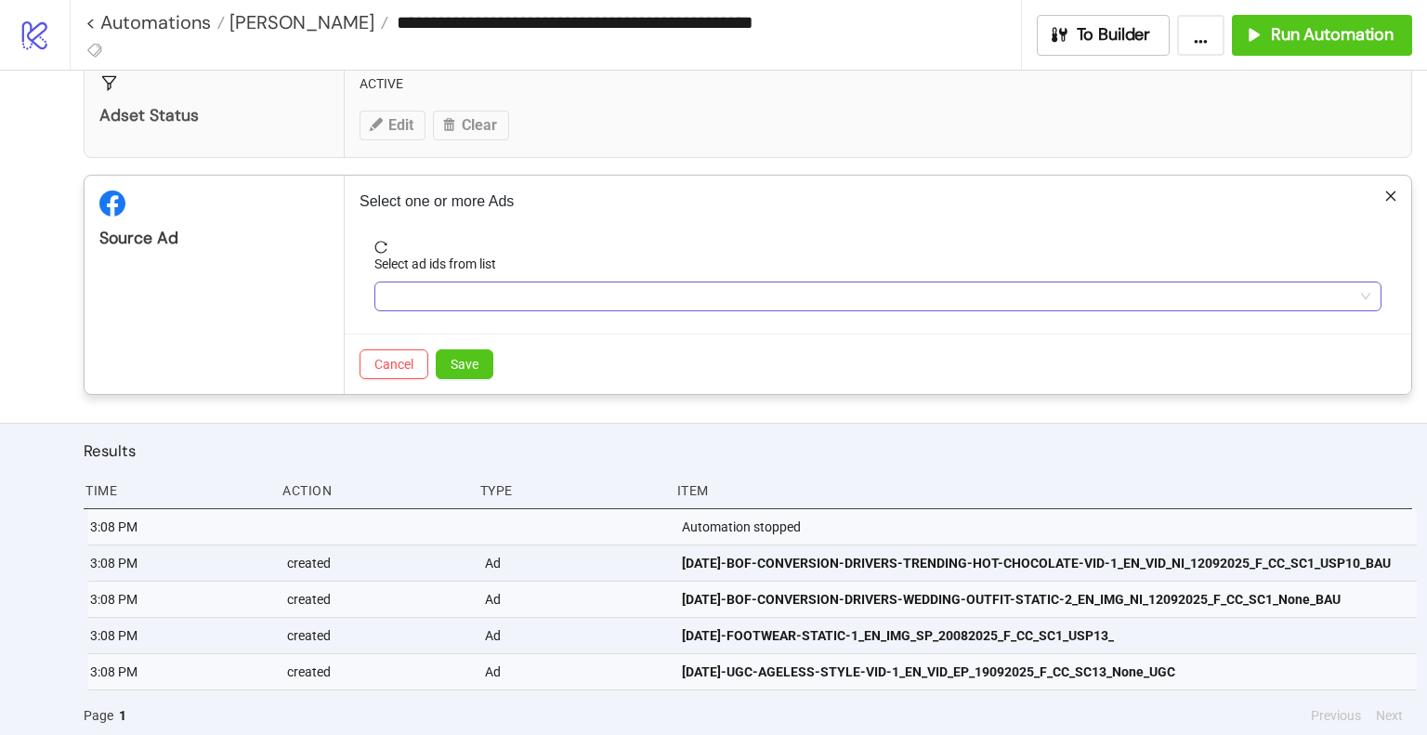
click at [892, 295] on div at bounding box center [868, 296] width 980 height 26
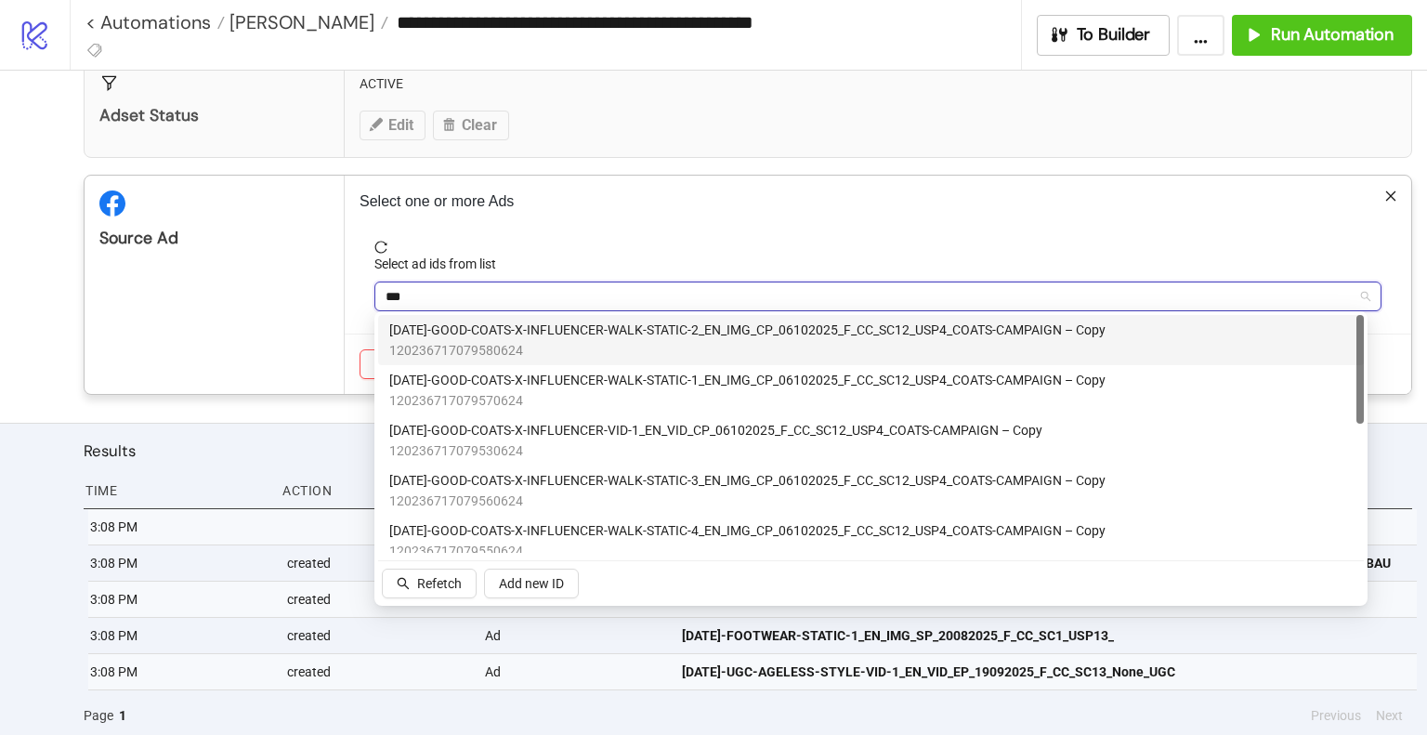
type input "****"
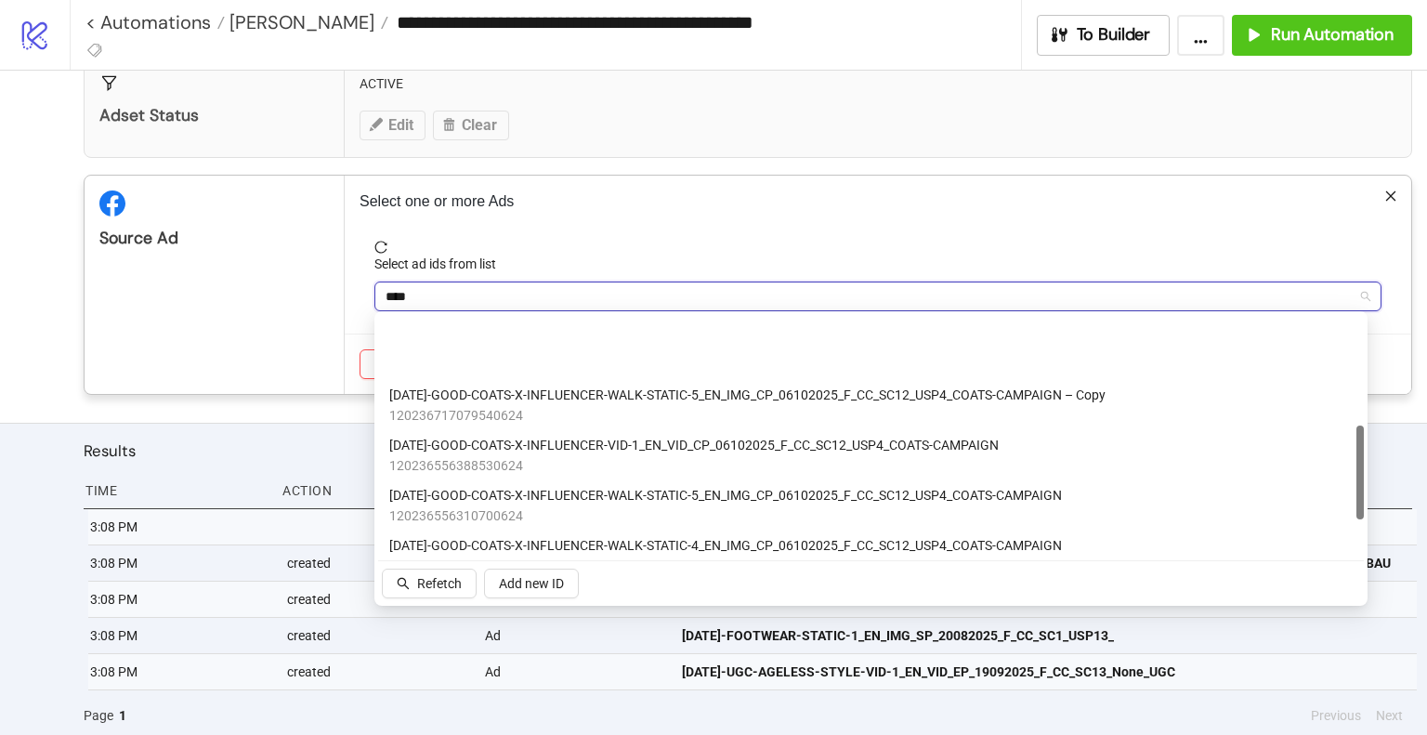
scroll to position [279, 0]
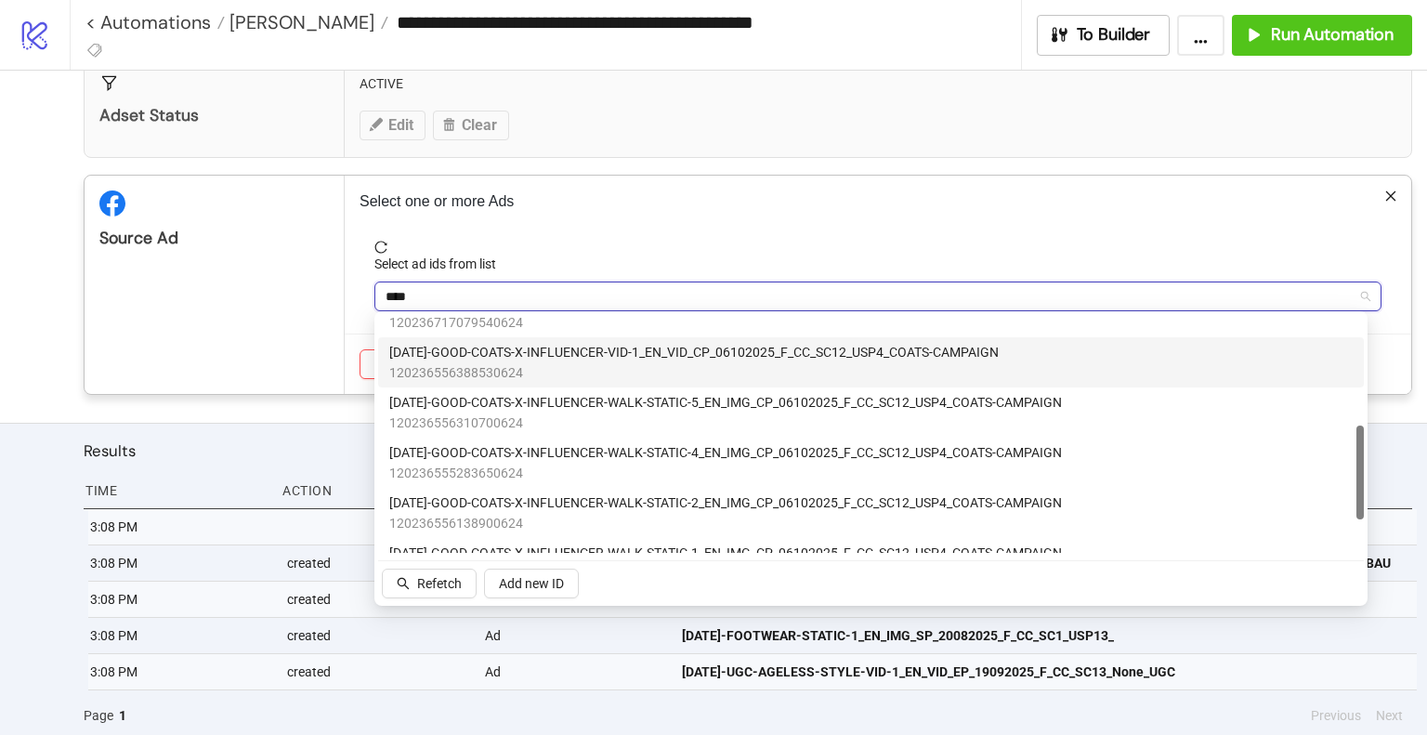
click at [862, 353] on span "[DATE]-GOOD-COATS-X-INFLUENCER-VID-1_EN_VID_CP_06102025_F_CC_SC12_USP4_COATS-CA…" at bounding box center [693, 352] width 609 height 20
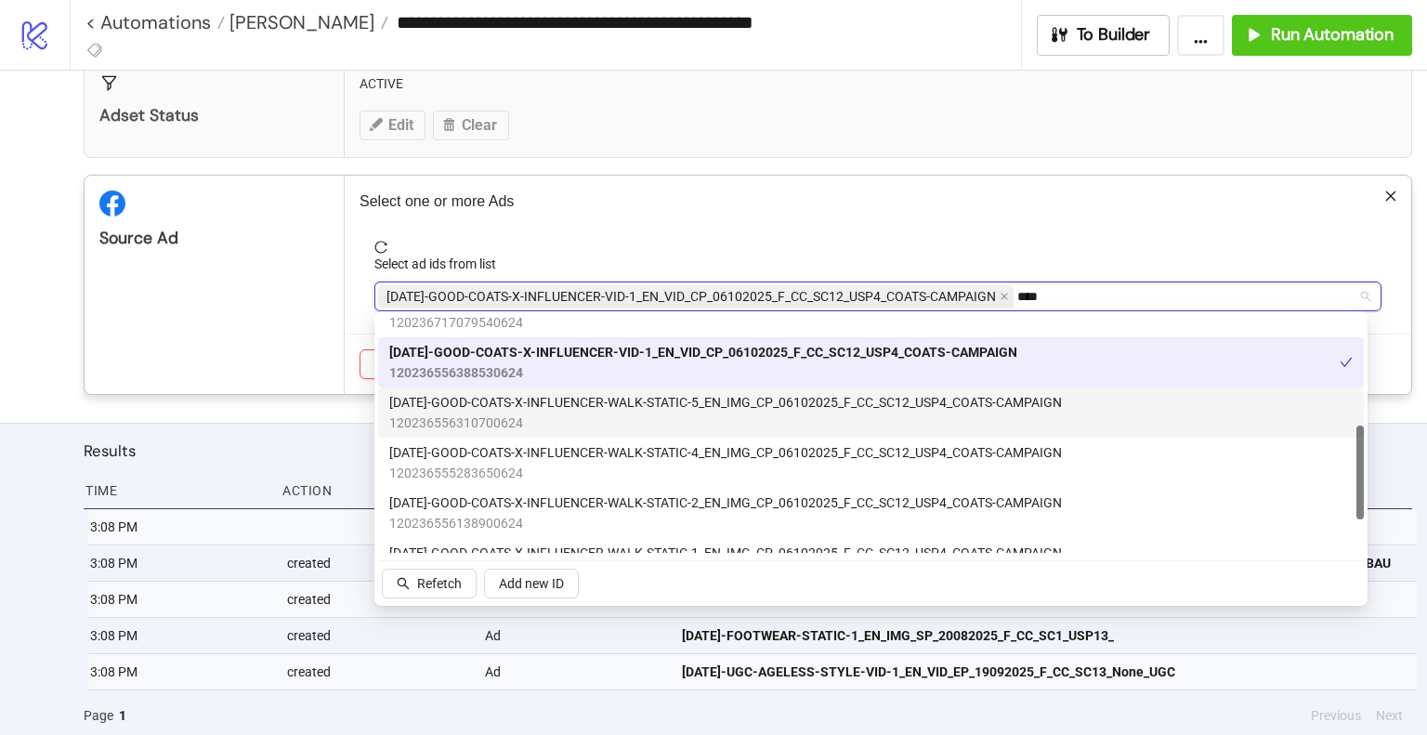
click at [856, 404] on span "[DATE]-GOOD-COATS-X-INFLUENCER-WALK-STATIC-5_EN_IMG_CP_06102025_F_CC_SC12_USP4_…" at bounding box center [725, 402] width 673 height 20
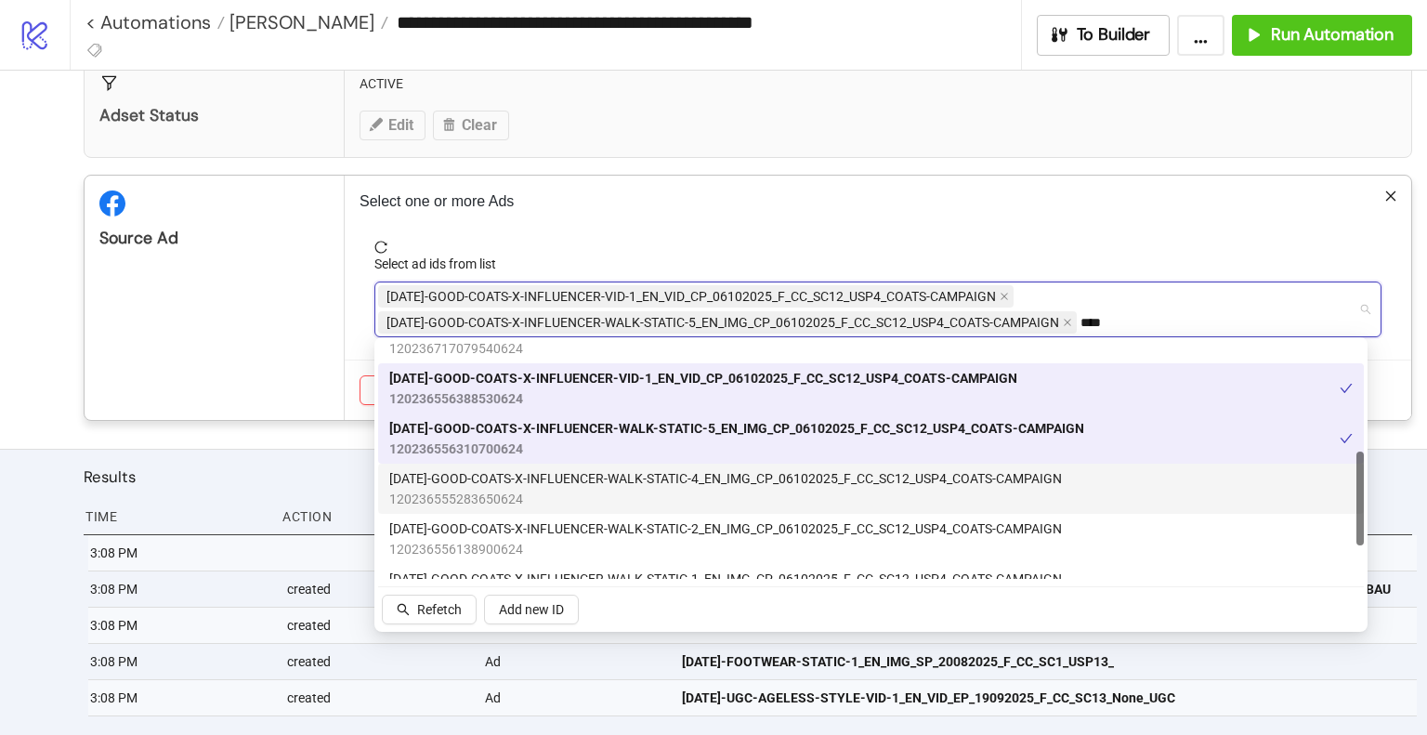
click at [825, 490] on span "120236555283650624" at bounding box center [725, 499] width 673 height 20
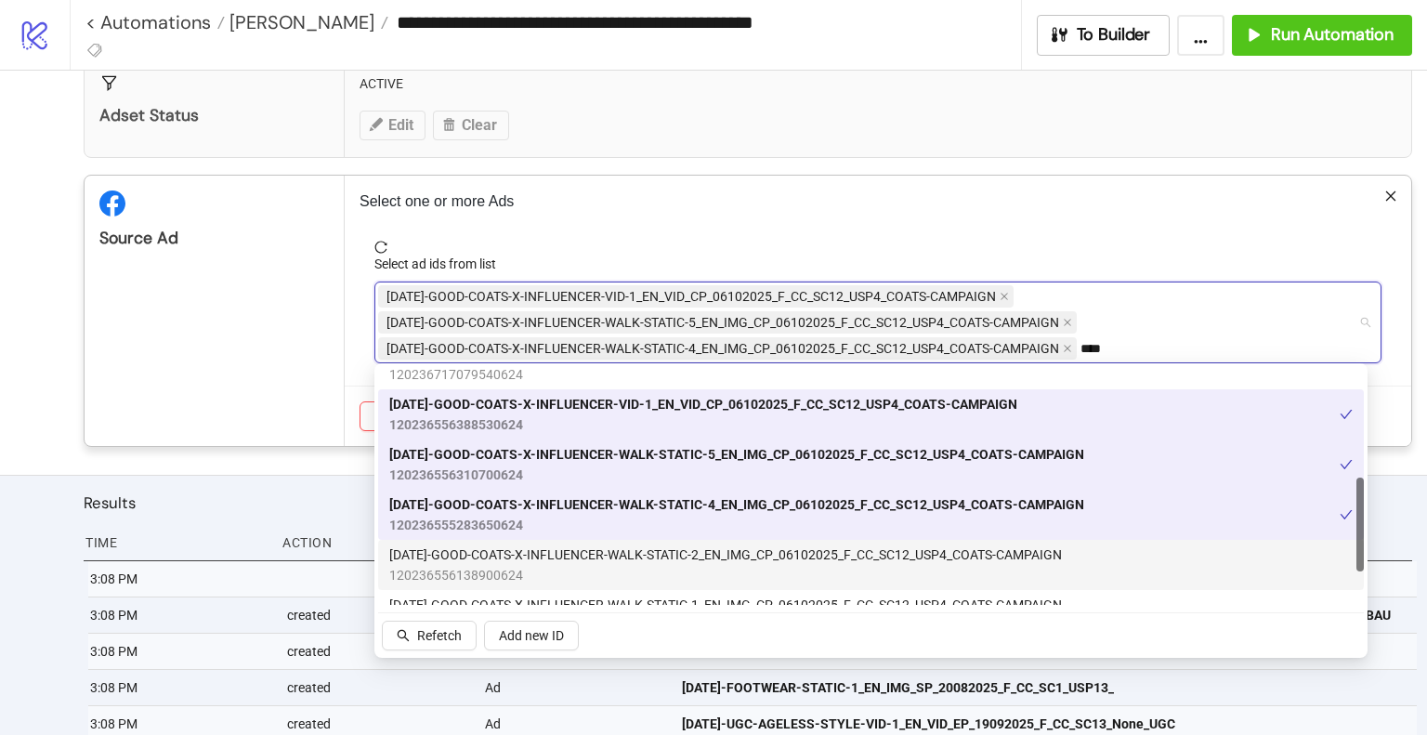
click at [791, 551] on span "[DATE]-GOOD-COATS-X-INFLUENCER-WALK-STATIC-2_EN_IMG_CP_06102025_F_CC_SC12_USP4_…" at bounding box center [725, 554] width 673 height 20
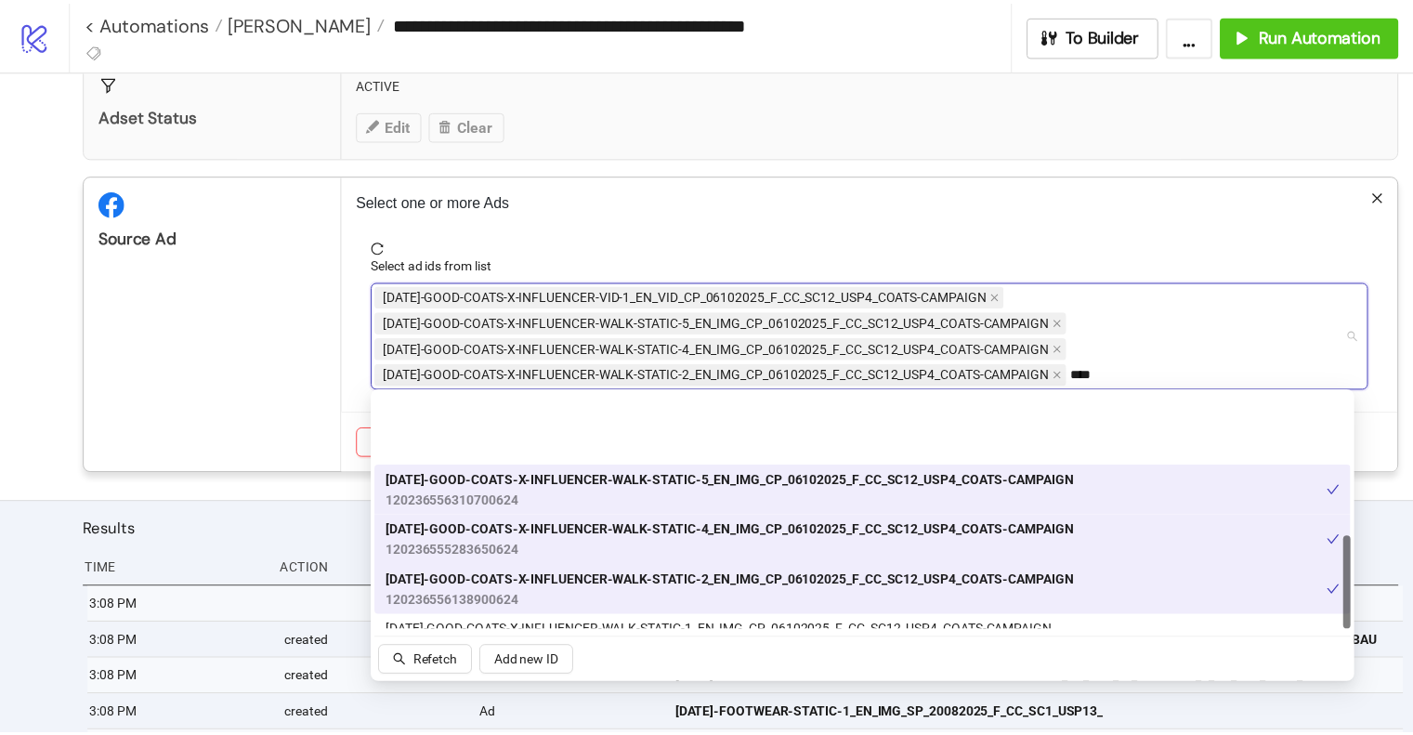
scroll to position [364, 0]
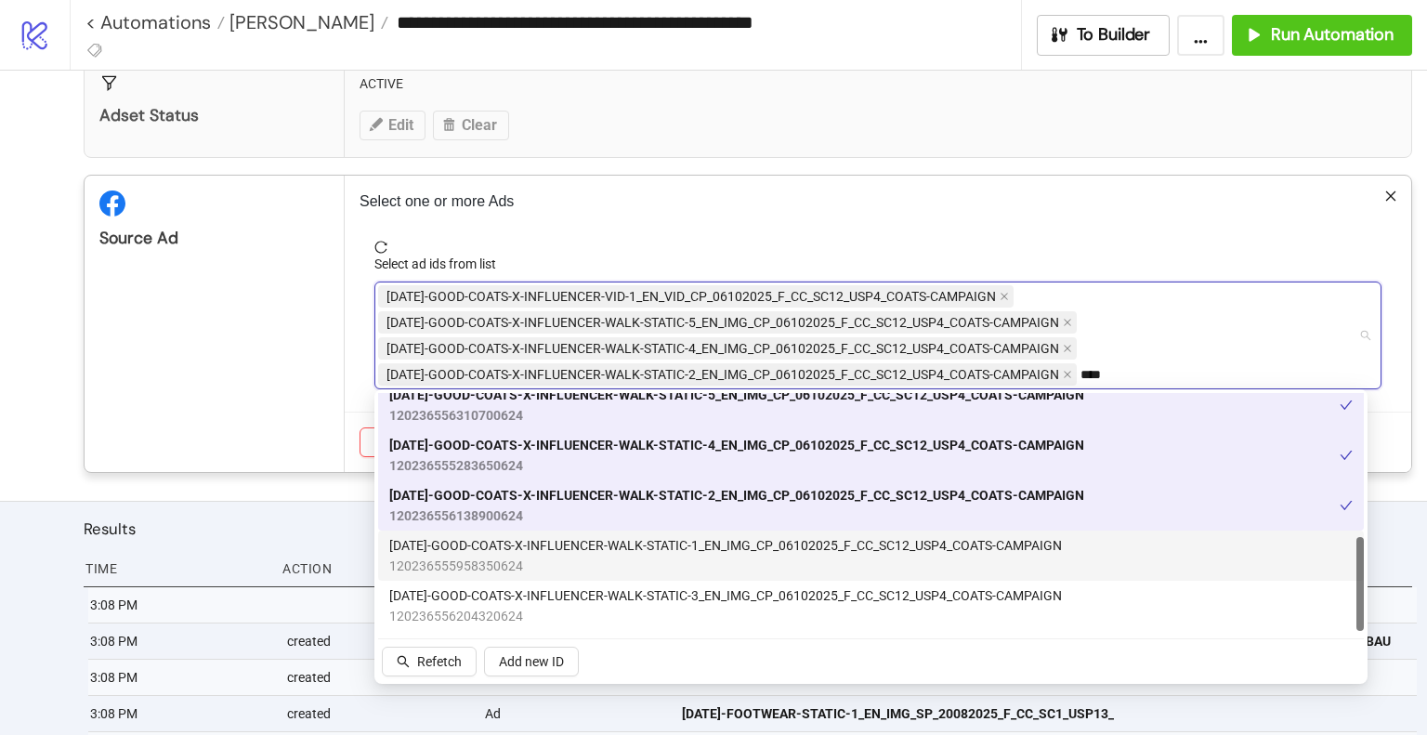
click at [757, 539] on span "[DATE]-GOOD-COATS-X-INFLUENCER-WALK-STATIC-1_EN_IMG_CP_06102025_F_CC_SC12_USP4_…" at bounding box center [725, 545] width 673 height 20
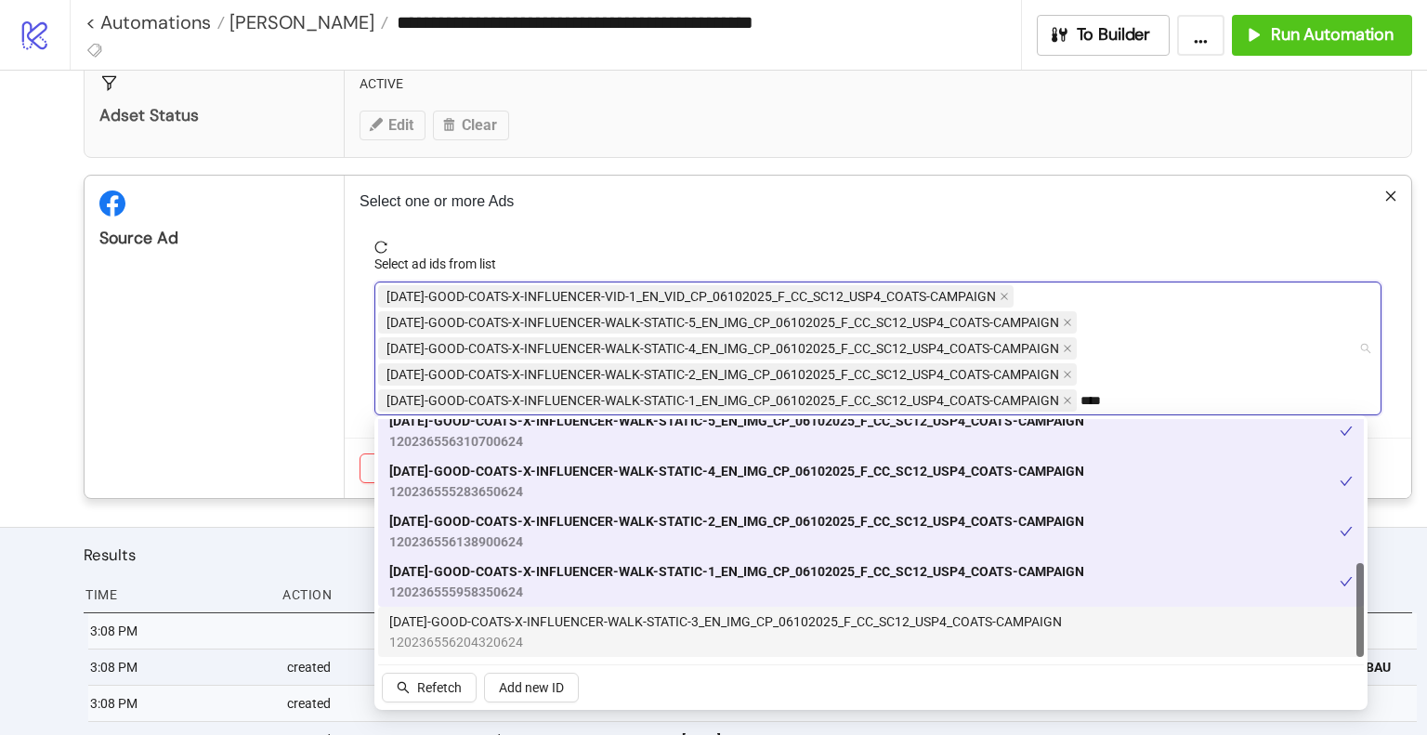
click at [729, 621] on span "[DATE]-GOOD-COATS-X-INFLUENCER-WALK-STATIC-3_EN_IMG_CP_06102025_F_CC_SC12_USP4_…" at bounding box center [725, 621] width 673 height 20
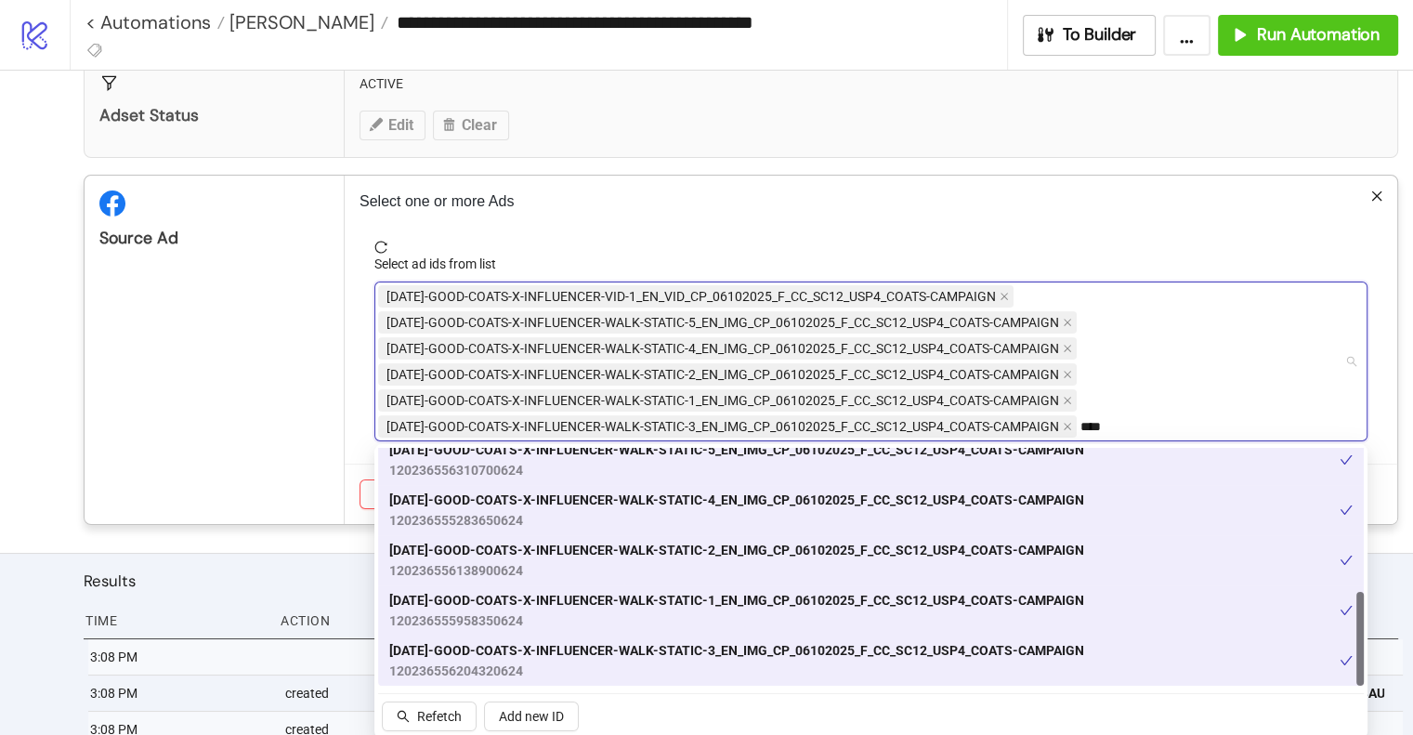
scroll to position [4, 0]
click at [273, 401] on div "Source Ad" at bounding box center [215, 350] width 260 height 348
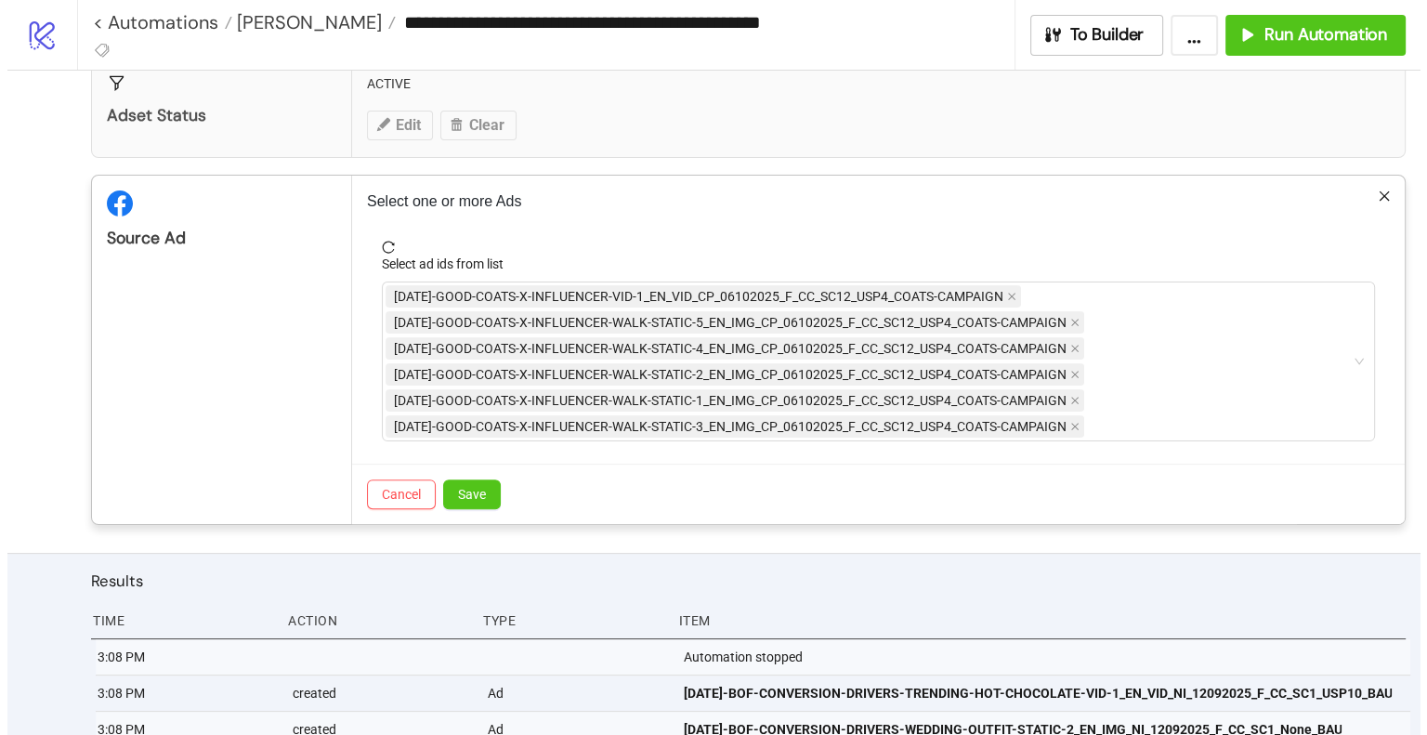
scroll to position [0, 0]
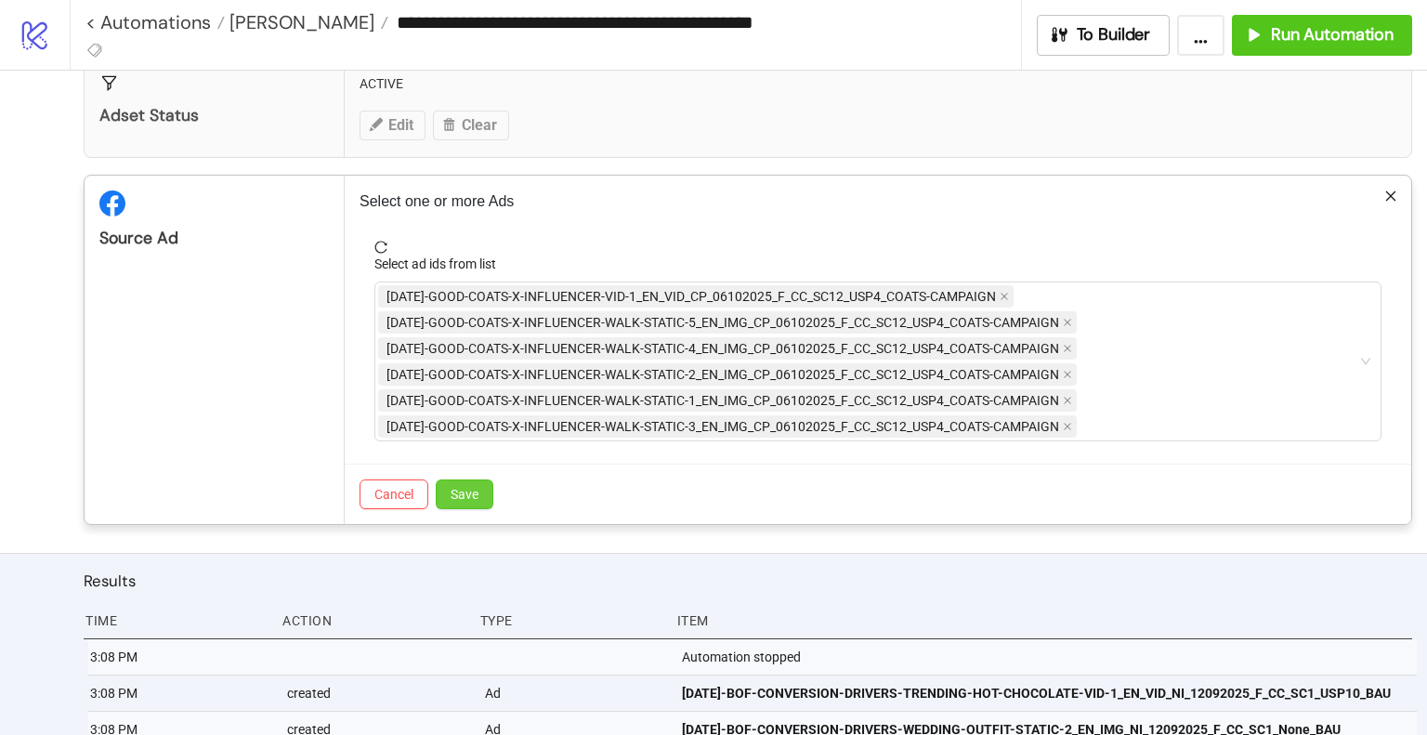
click at [476, 489] on span "Save" at bounding box center [465, 494] width 28 height 15
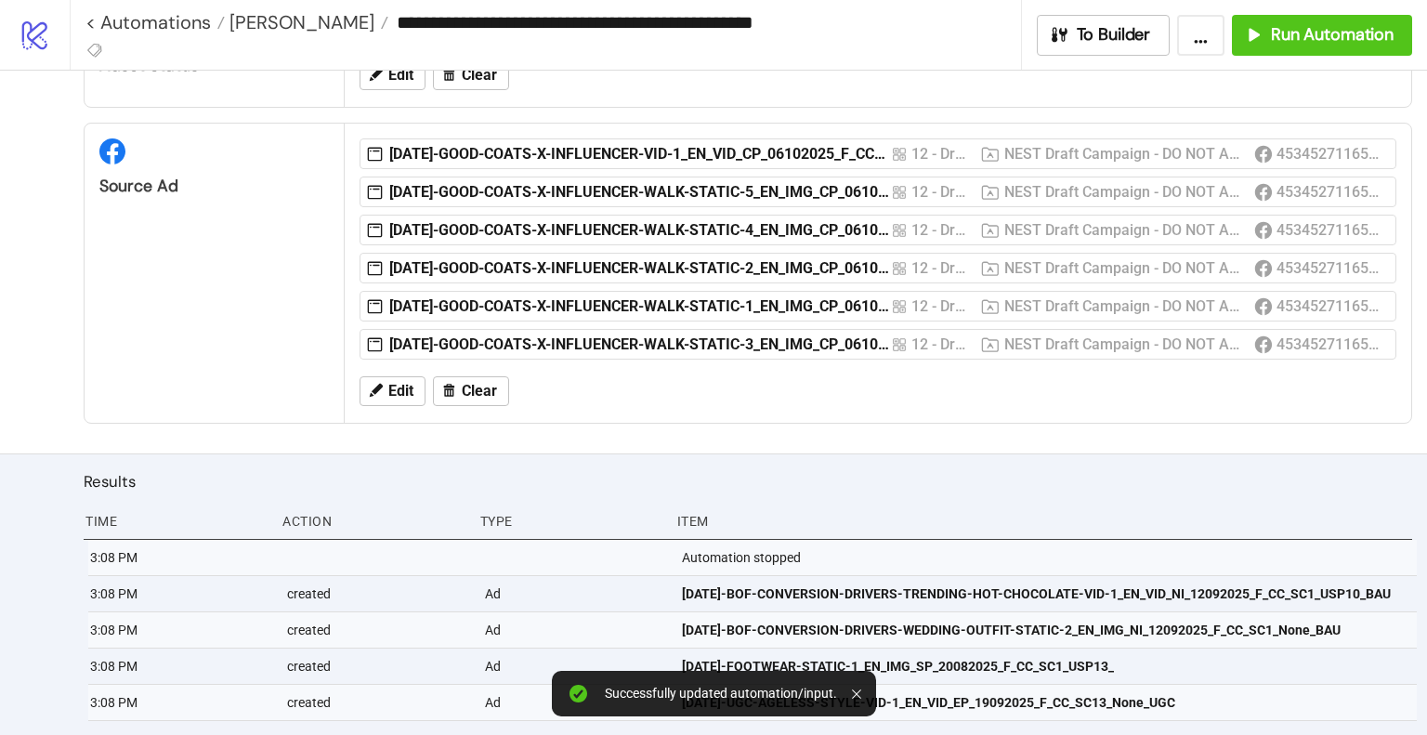
scroll to position [582, 0]
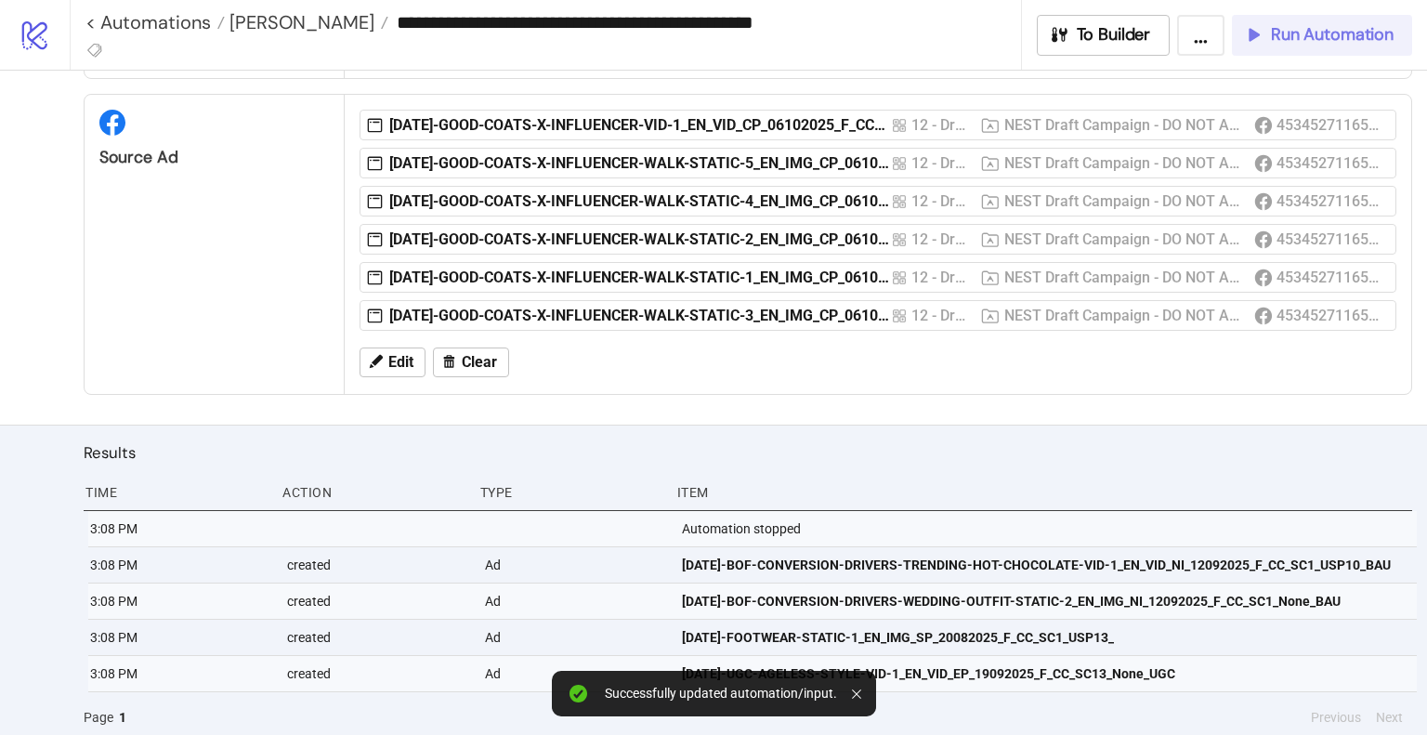
click at [1253, 47] on button "Run Automation" at bounding box center [1322, 35] width 180 height 41
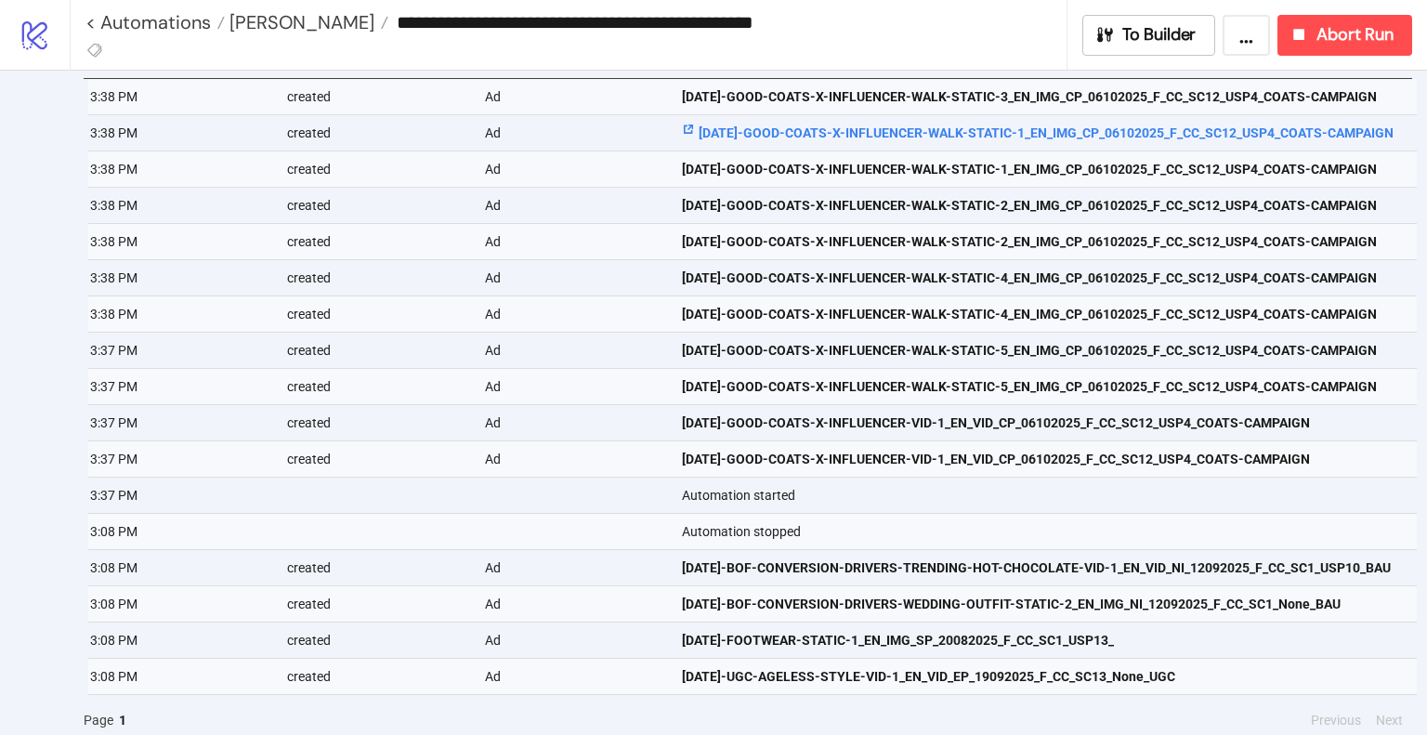
scroll to position [643, 0]
